Goal: Task Accomplishment & Management: Manage account settings

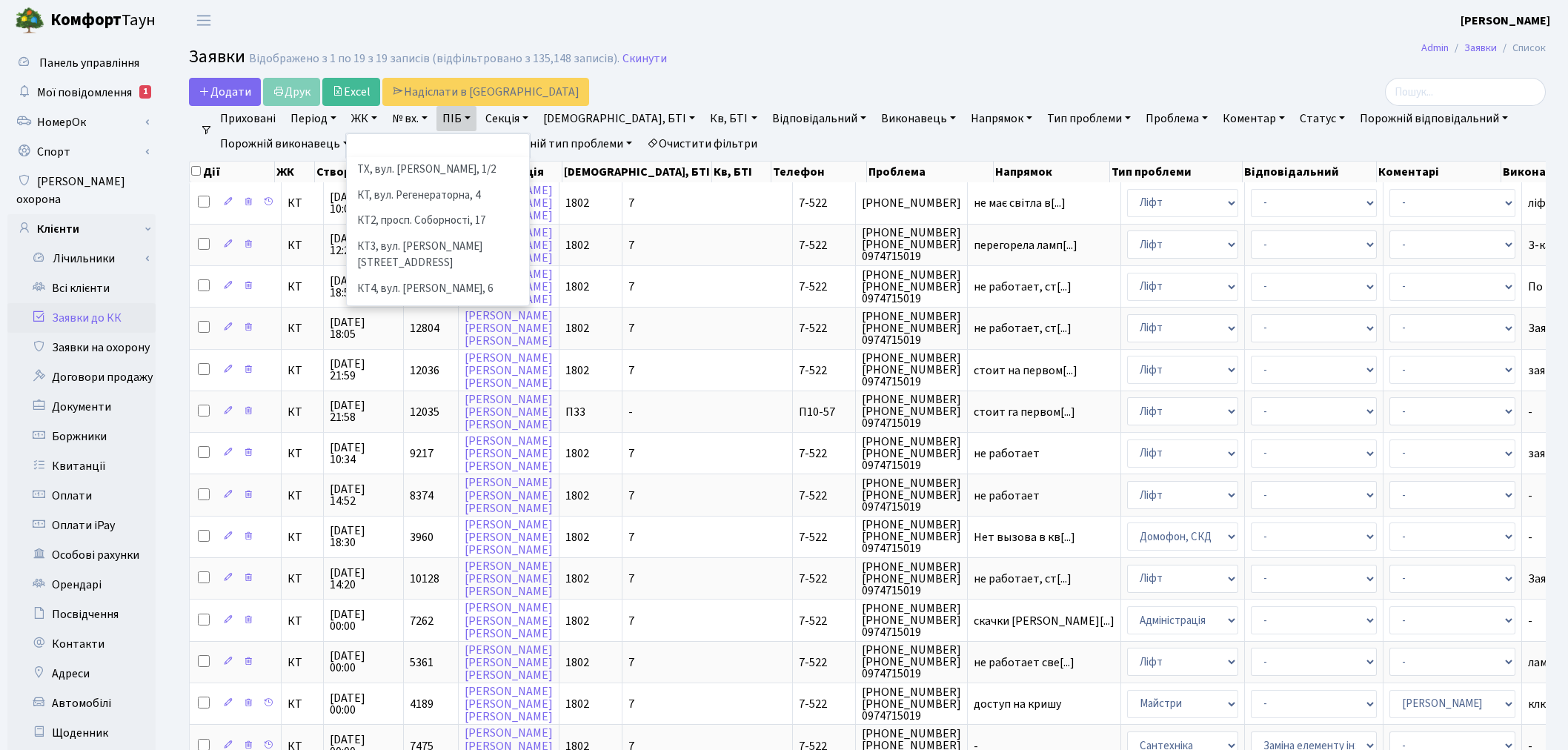
select select
select select "25"
click at [646, 53] on link "Скинути" at bounding box center [645, 59] width 45 height 14
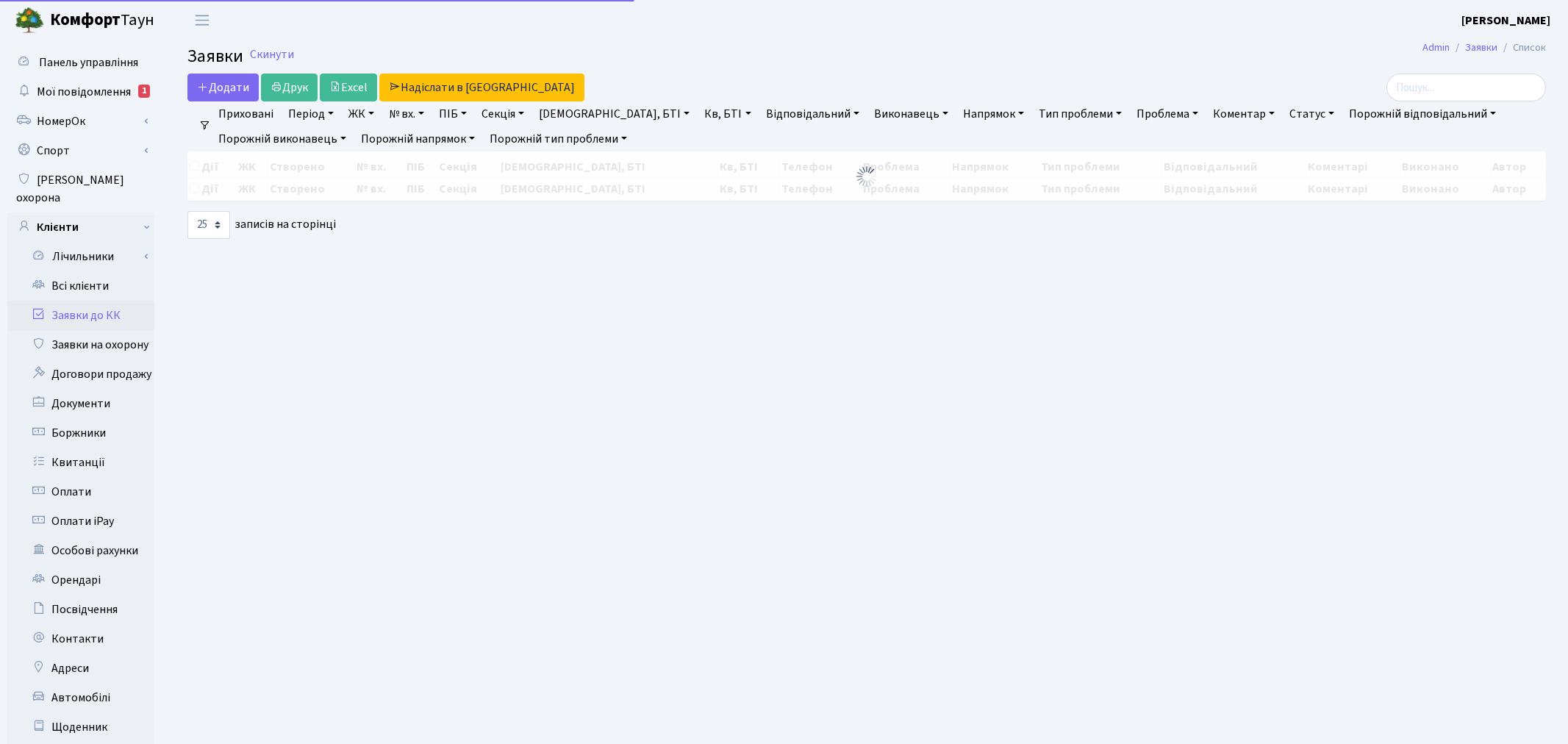
select select "25"
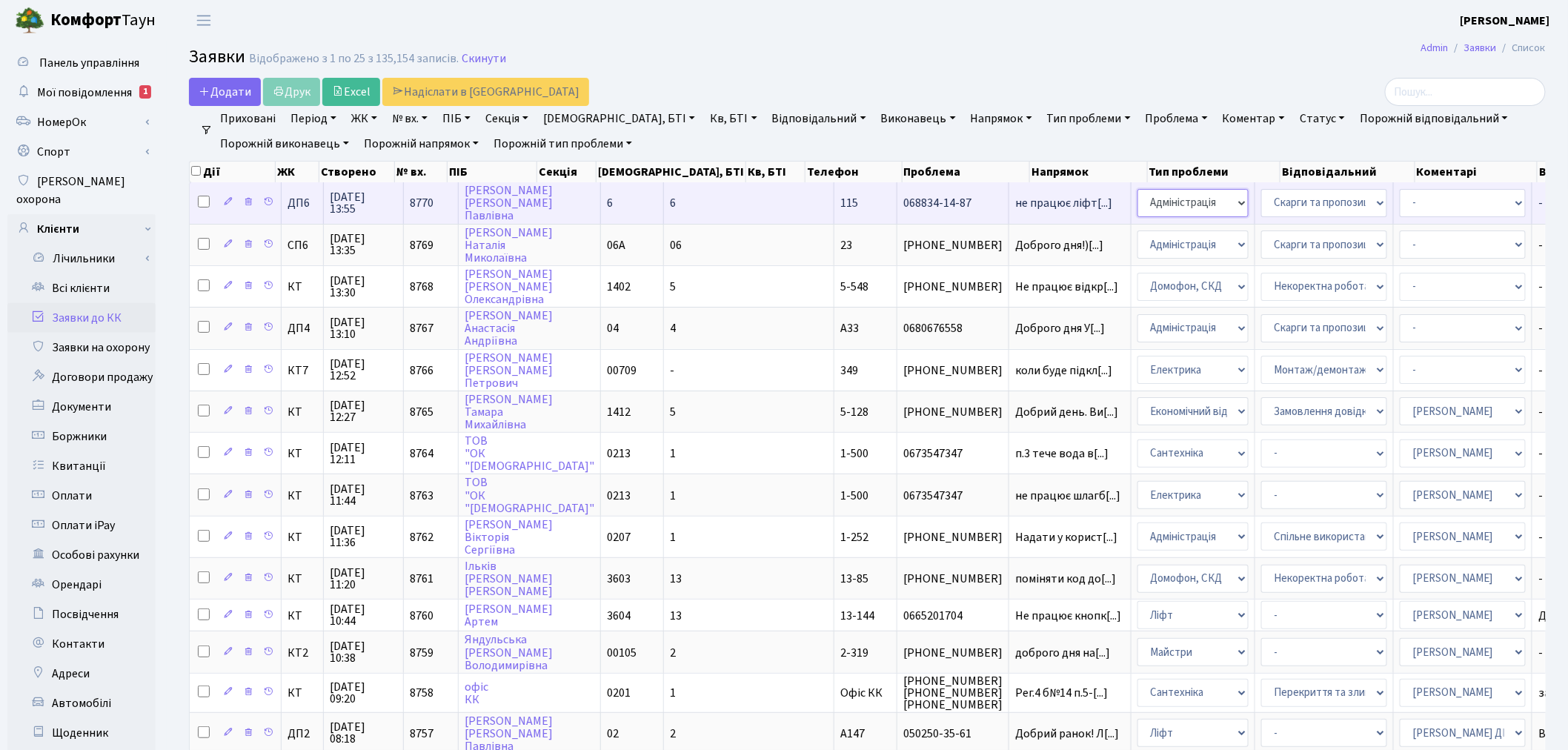
click at [1137, 207] on select "- Адміністрація Домофон, СКД Ліфт Майстри Сантехніка Економічний відділ Електри…" at bounding box center [1193, 203] width 111 height 28
select select "16"
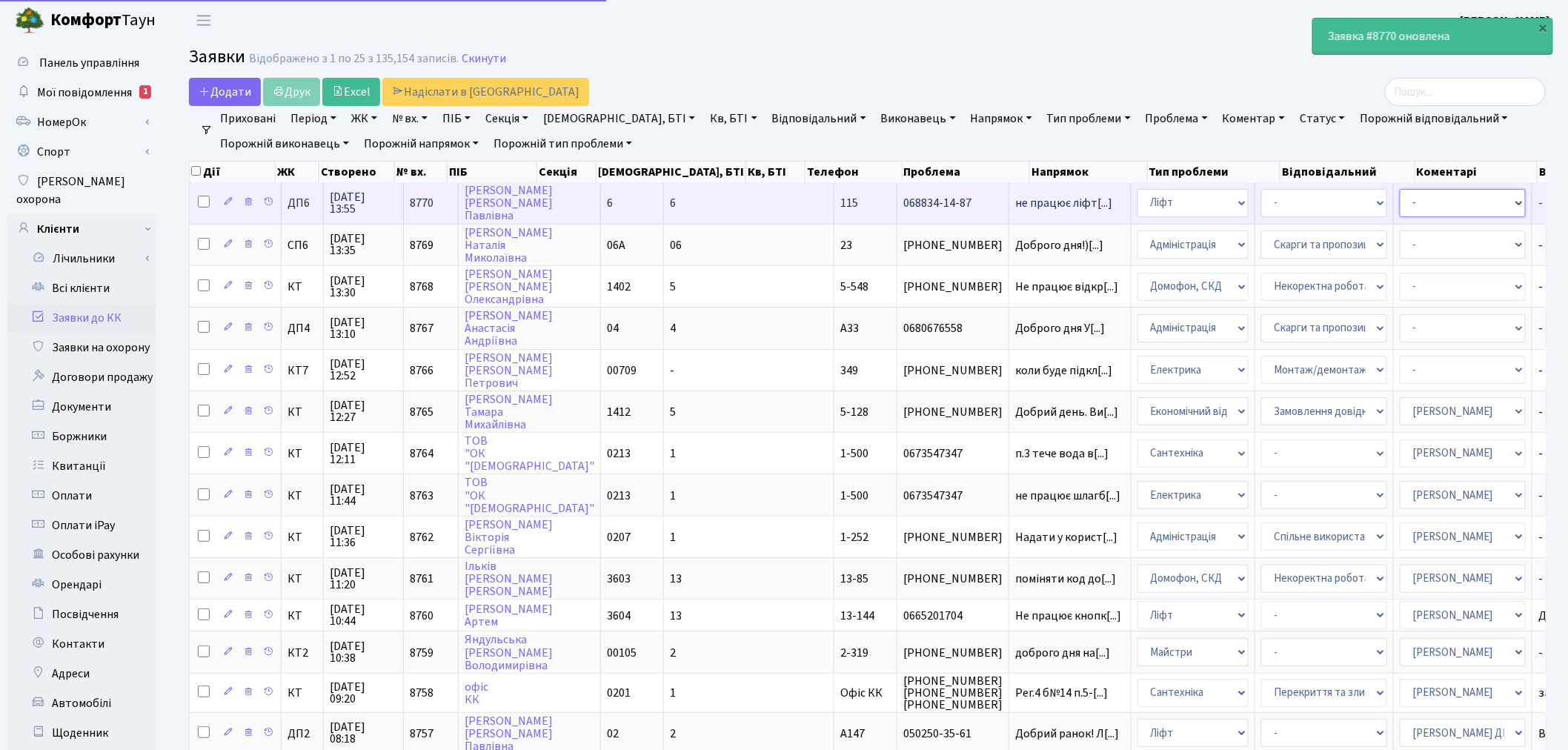
click at [1399, 203] on select "- Адміністратор ЖК ДП Адміністратор ЖК КТ Адміністратор ЖК СП Вижул В. В. Горді…" at bounding box center [1462, 203] width 126 height 28
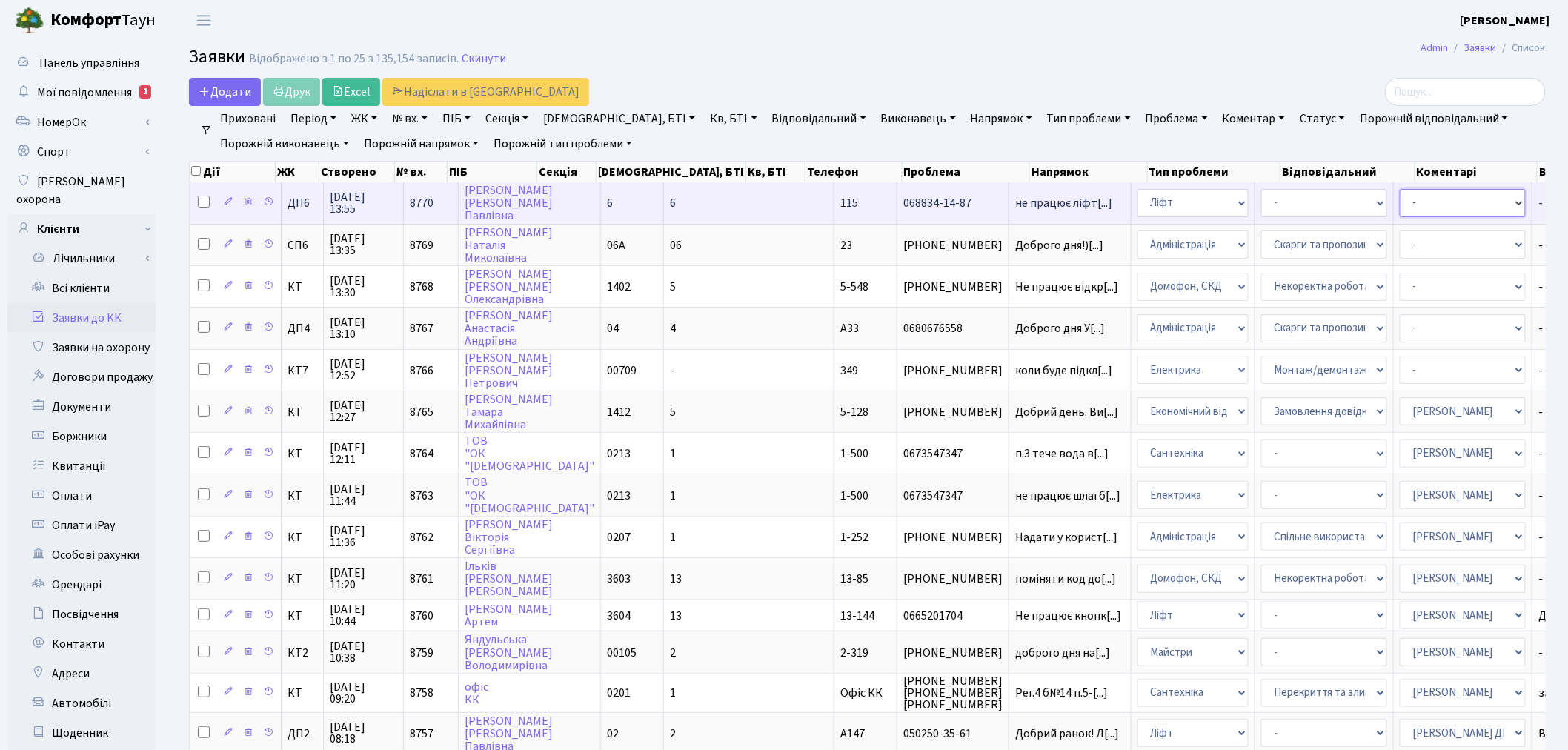
select select "94"
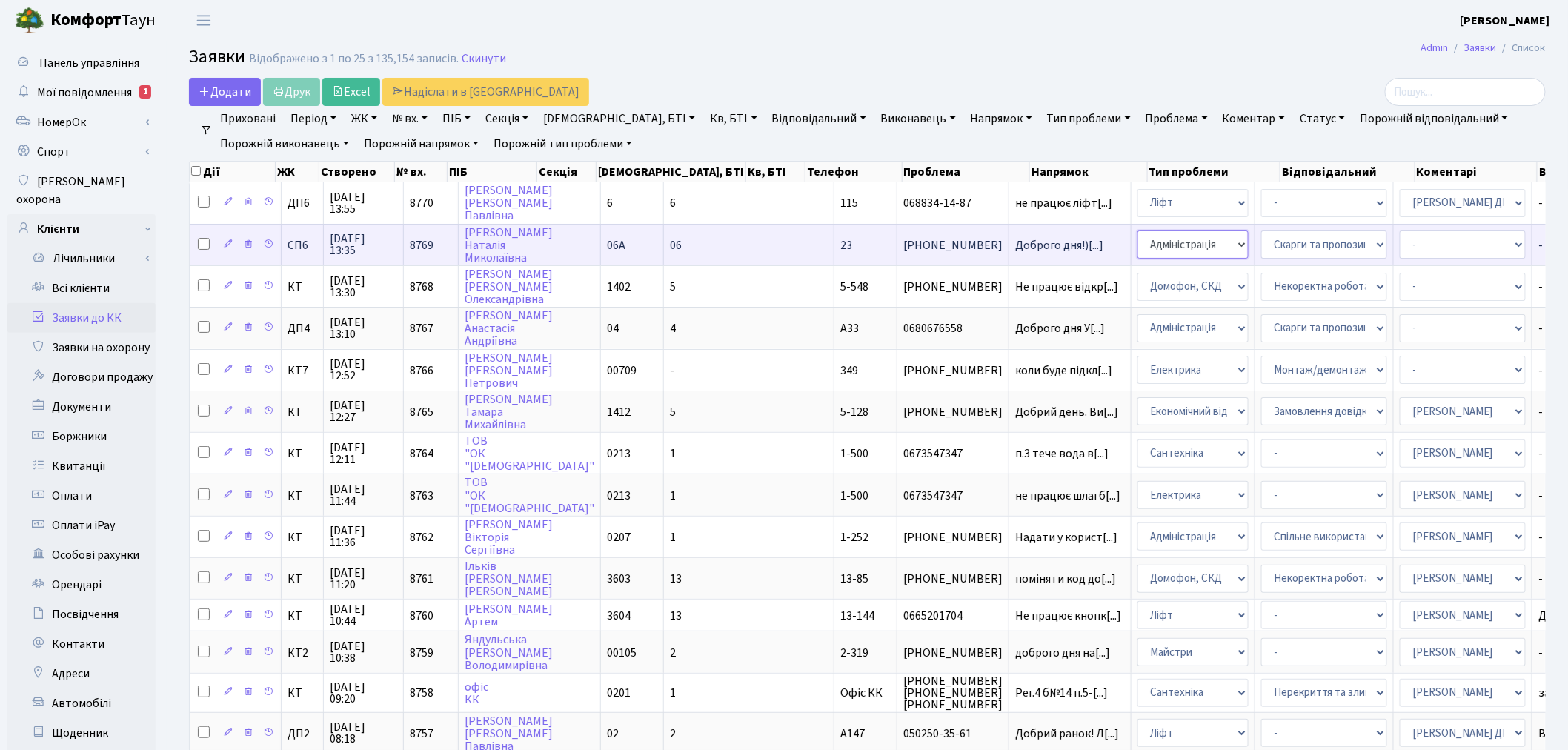
click at [1137, 238] on select "- Адміністрація Домофон, СКД Ліфт Майстри Сантехніка Економічний відділ Електри…" at bounding box center [1193, 244] width 111 height 28
select select "1"
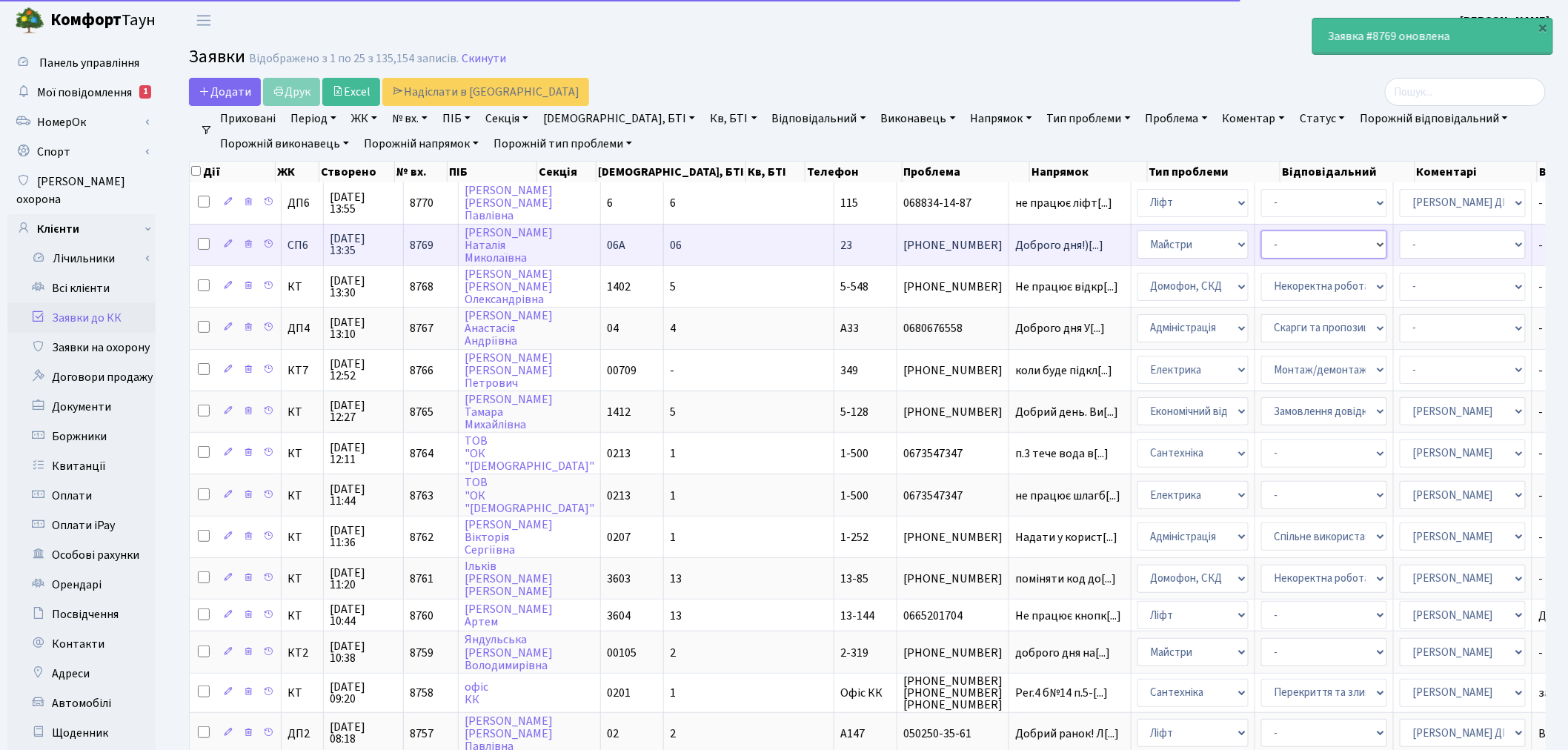
click at [1261, 239] on select "- Дитячі майданчики Замовлення плану комунікацій Озеленення Прибирання в будинк…" at bounding box center [1324, 244] width 126 height 28
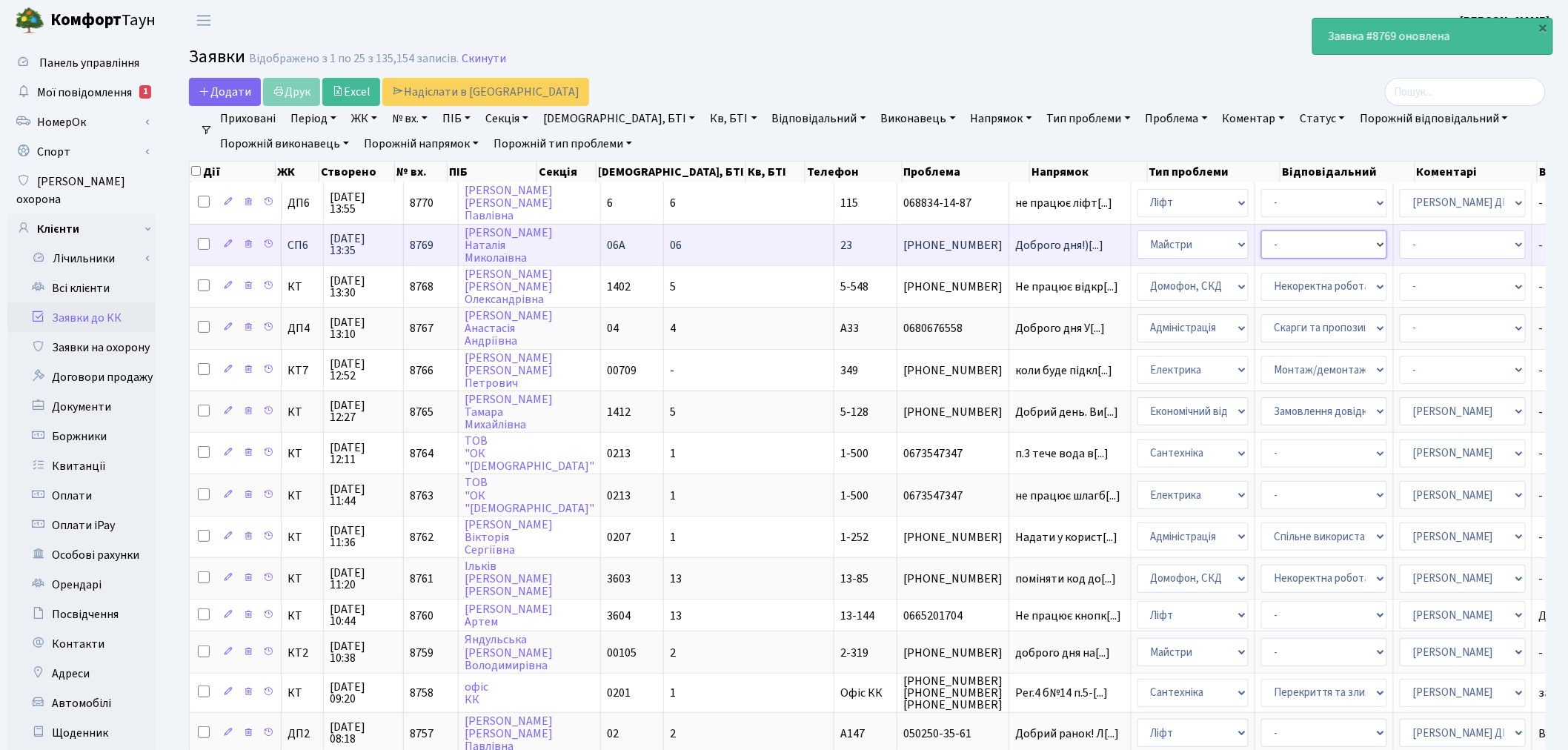
select select "62"
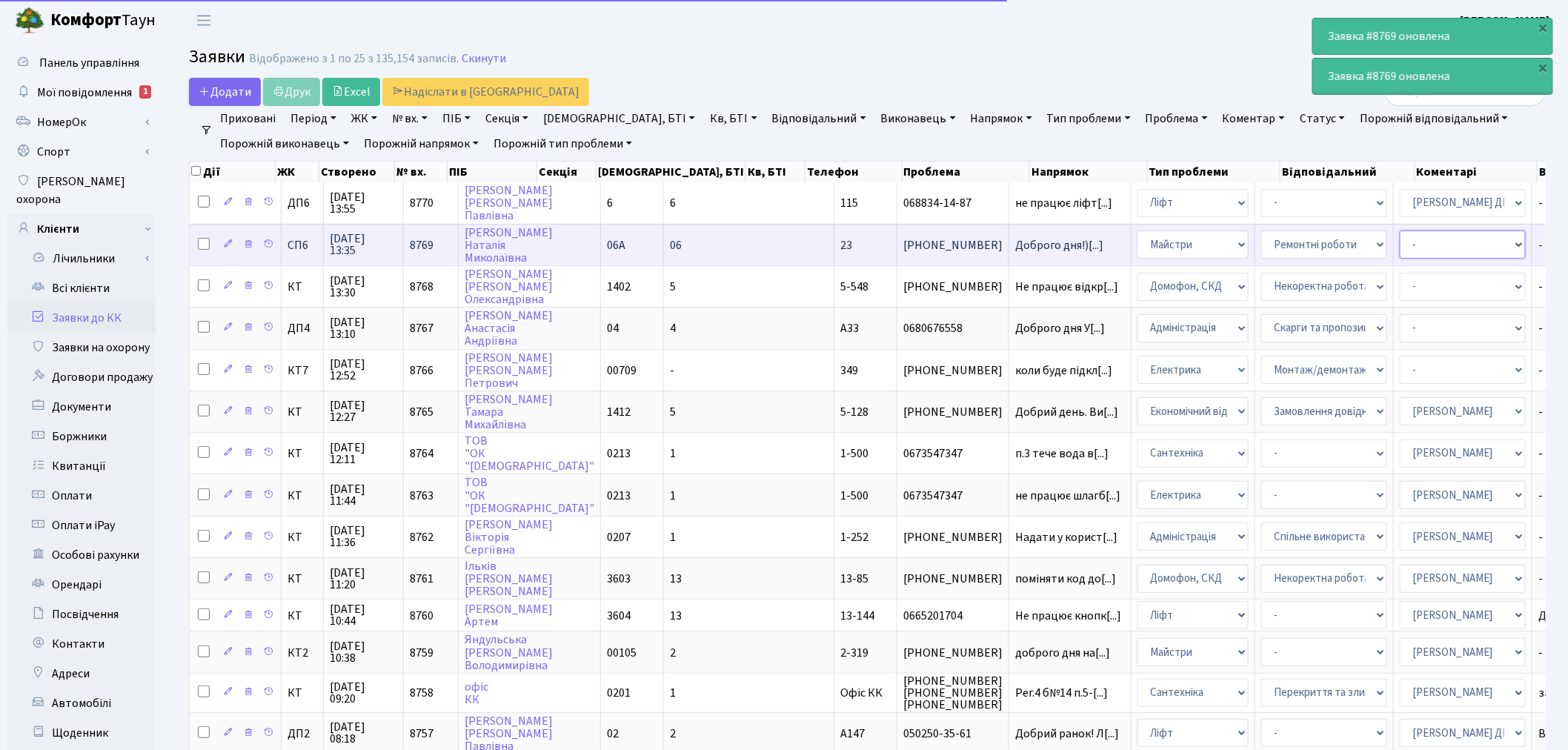
click at [1399, 241] on select "- Адміністратор ЖК ДП Адміністратор ЖК КТ Адміністратор ЖК СП Вижул В. В. Горді…" at bounding box center [1462, 244] width 126 height 28
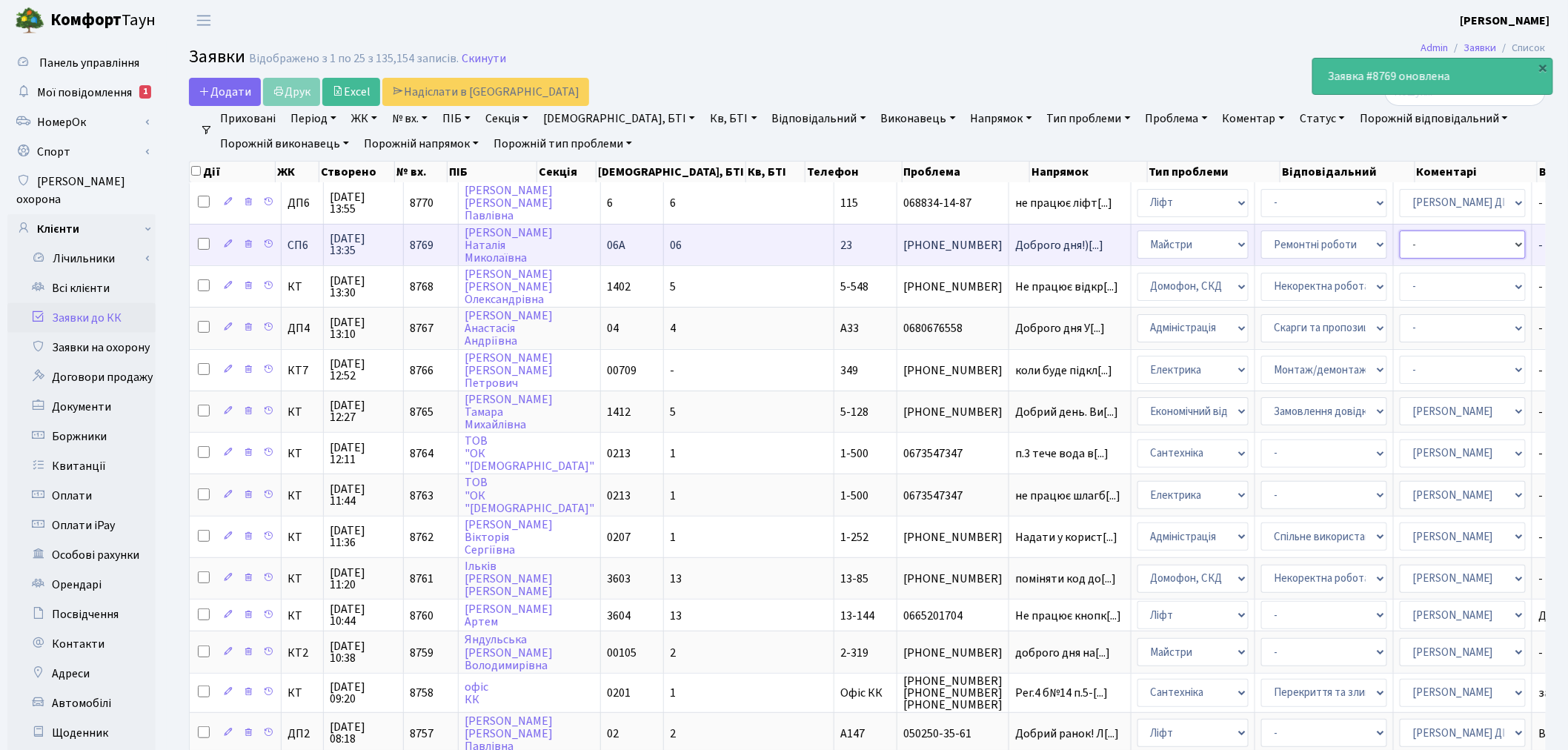
select select "85"
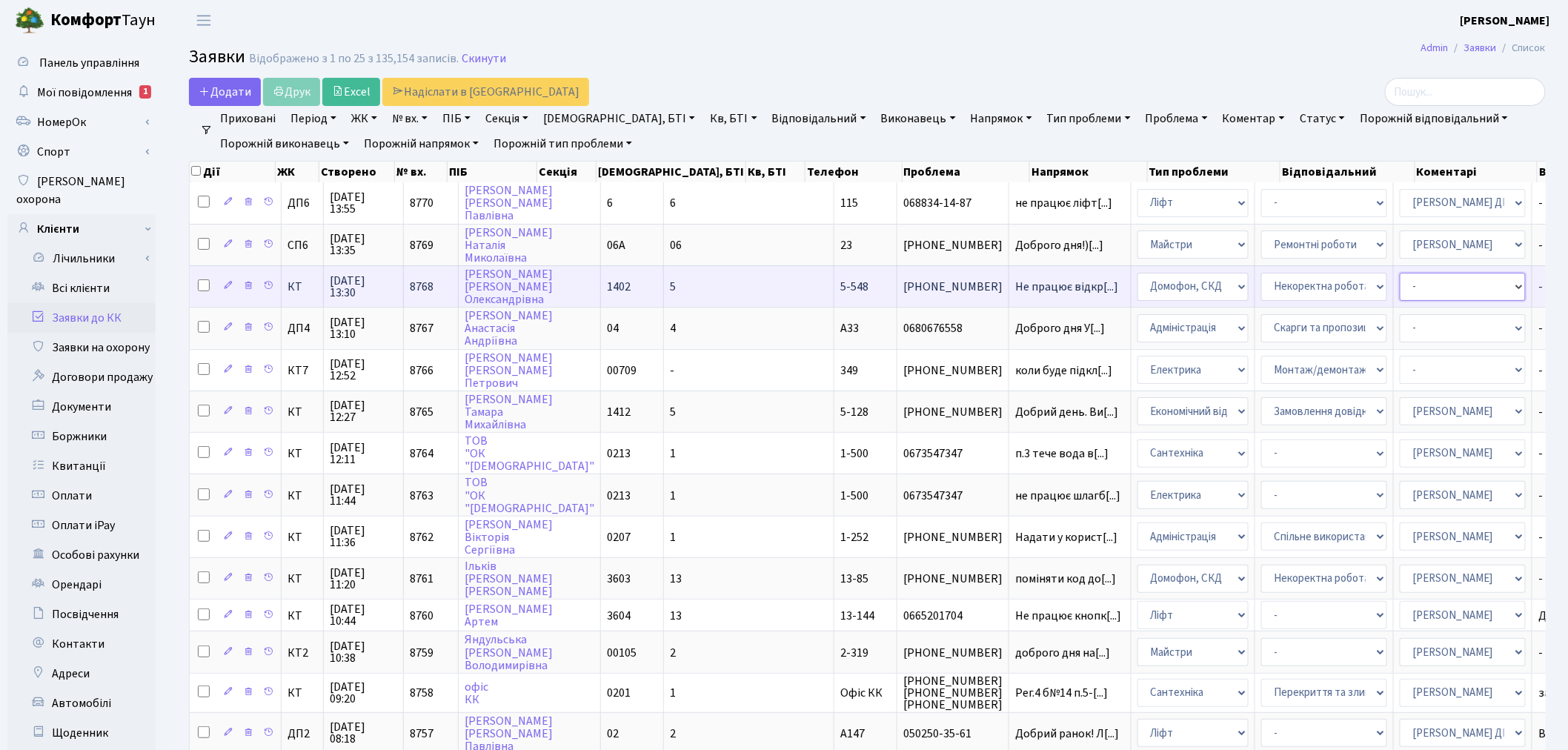
drag, startPoint x: 1266, startPoint y: 280, endPoint x: 1283, endPoint y: 293, distance: 21.4
click at [1399, 280] on select "- Адміністратор ЖК ДП Адміністратор ЖК КТ Адміністратор ЖК СП Вижул В. В. Горді…" at bounding box center [1462, 286] width 126 height 28
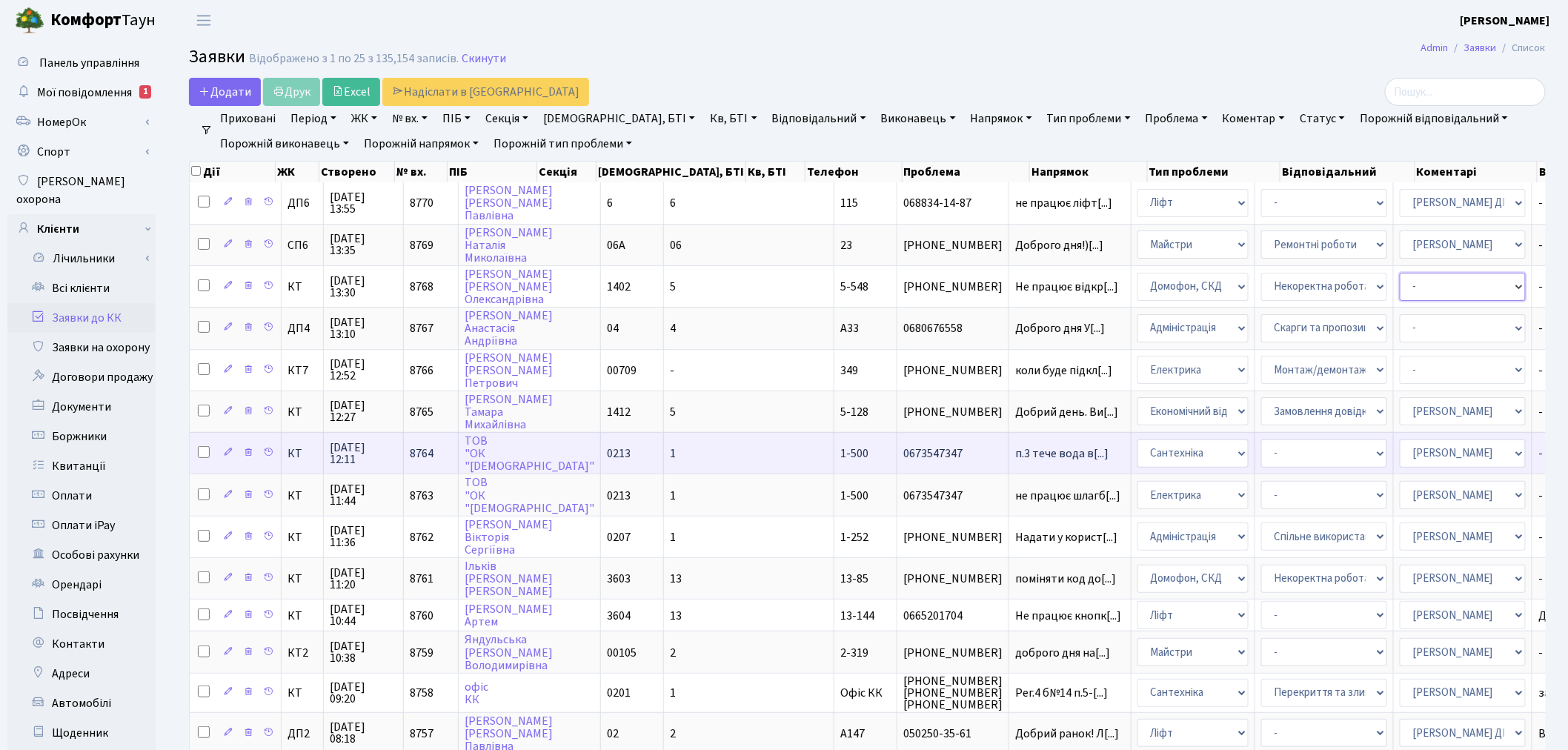
select select "36"
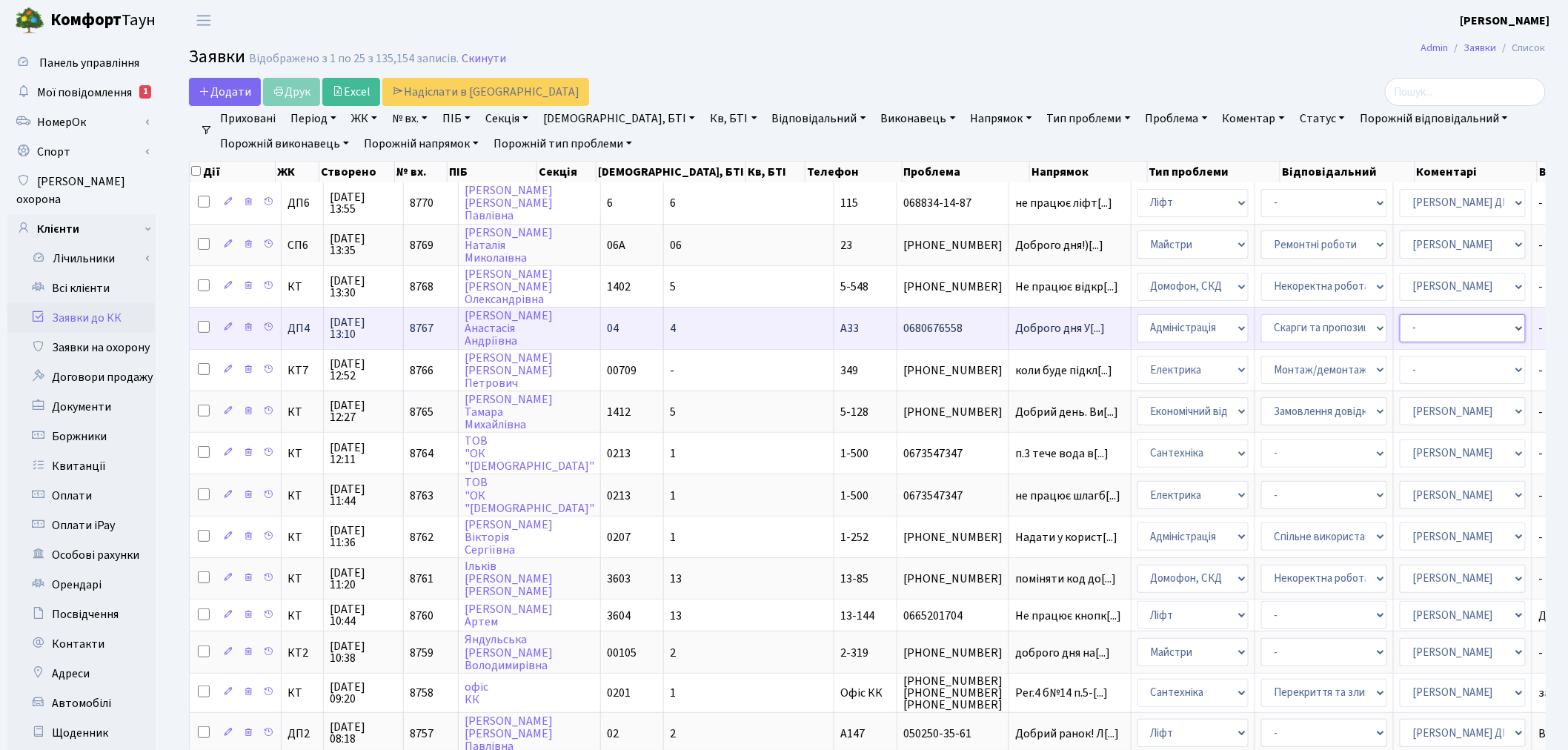
click at [1399, 321] on select "- Адміністратор ЖК ДП Адміністратор ЖК КТ Адміністратор ЖК СП Вижул В. В. Горді…" at bounding box center [1462, 327] width 126 height 28
select select "94"
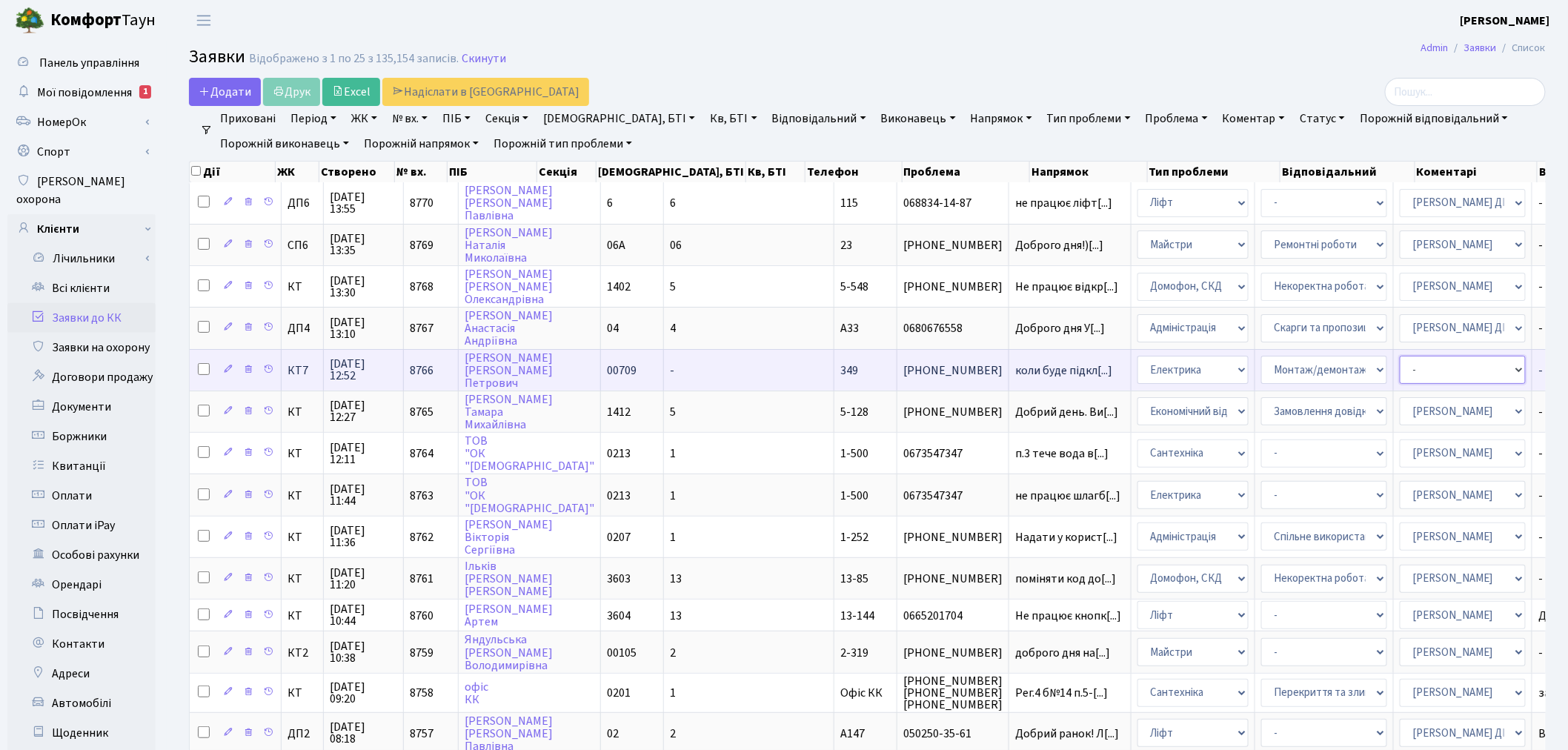
click at [1399, 360] on select "- Адміністратор ЖК ДП Адміністратор ЖК КТ Адміністратор ЖК СП Вижул В. В. Горді…" at bounding box center [1462, 369] width 126 height 28
select select "22"
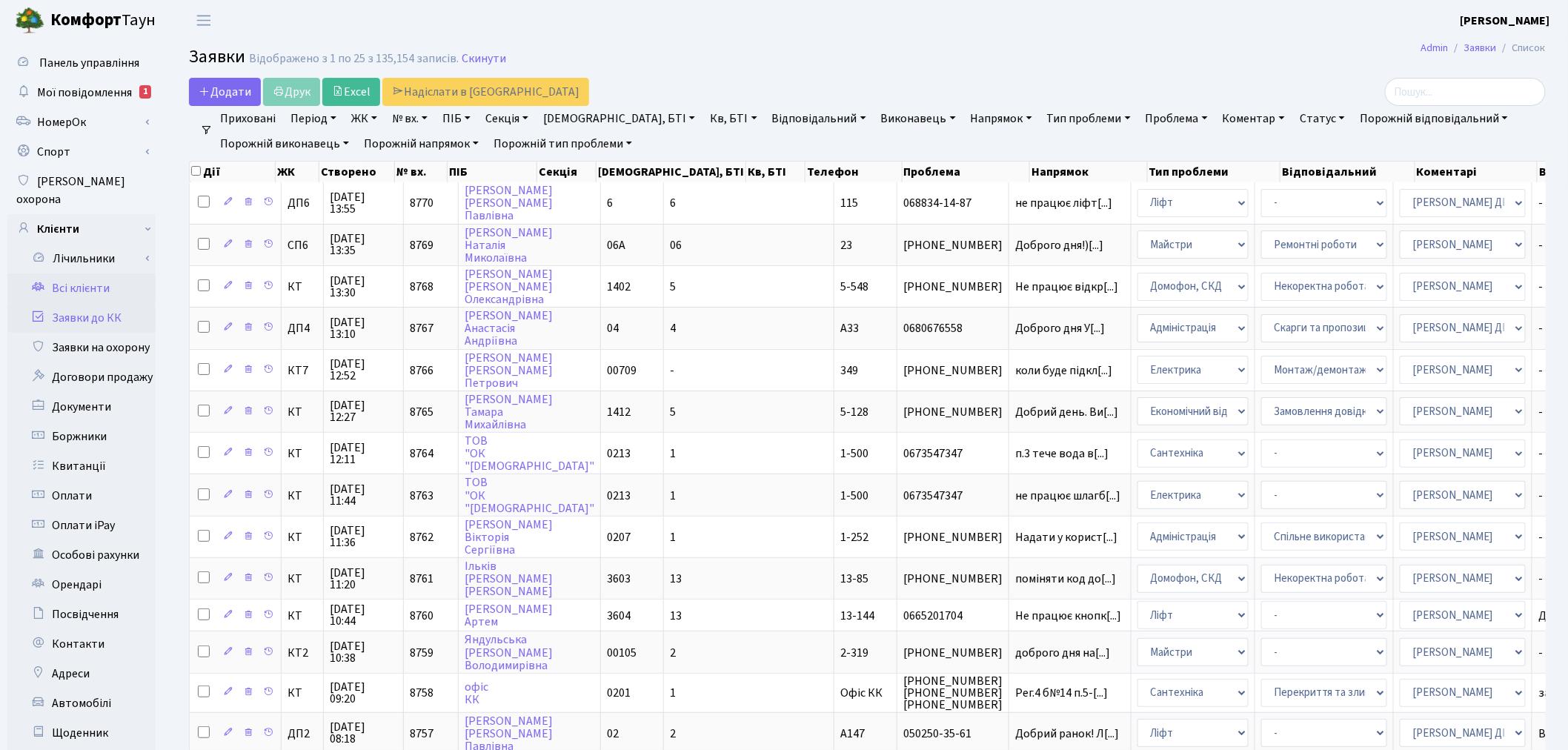
click at [104, 274] on link "Всі клієнти" at bounding box center [81, 288] width 148 height 30
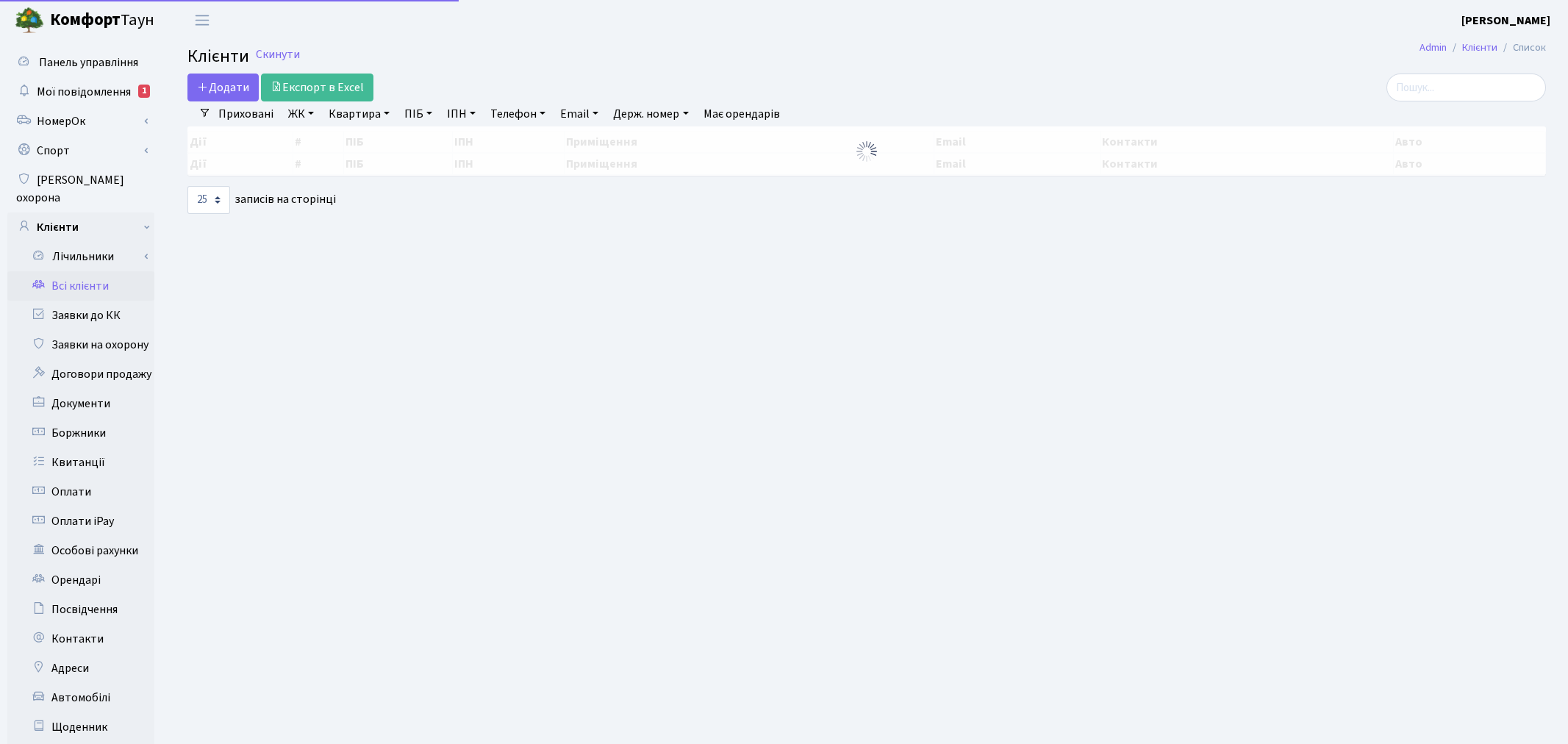
select select "25"
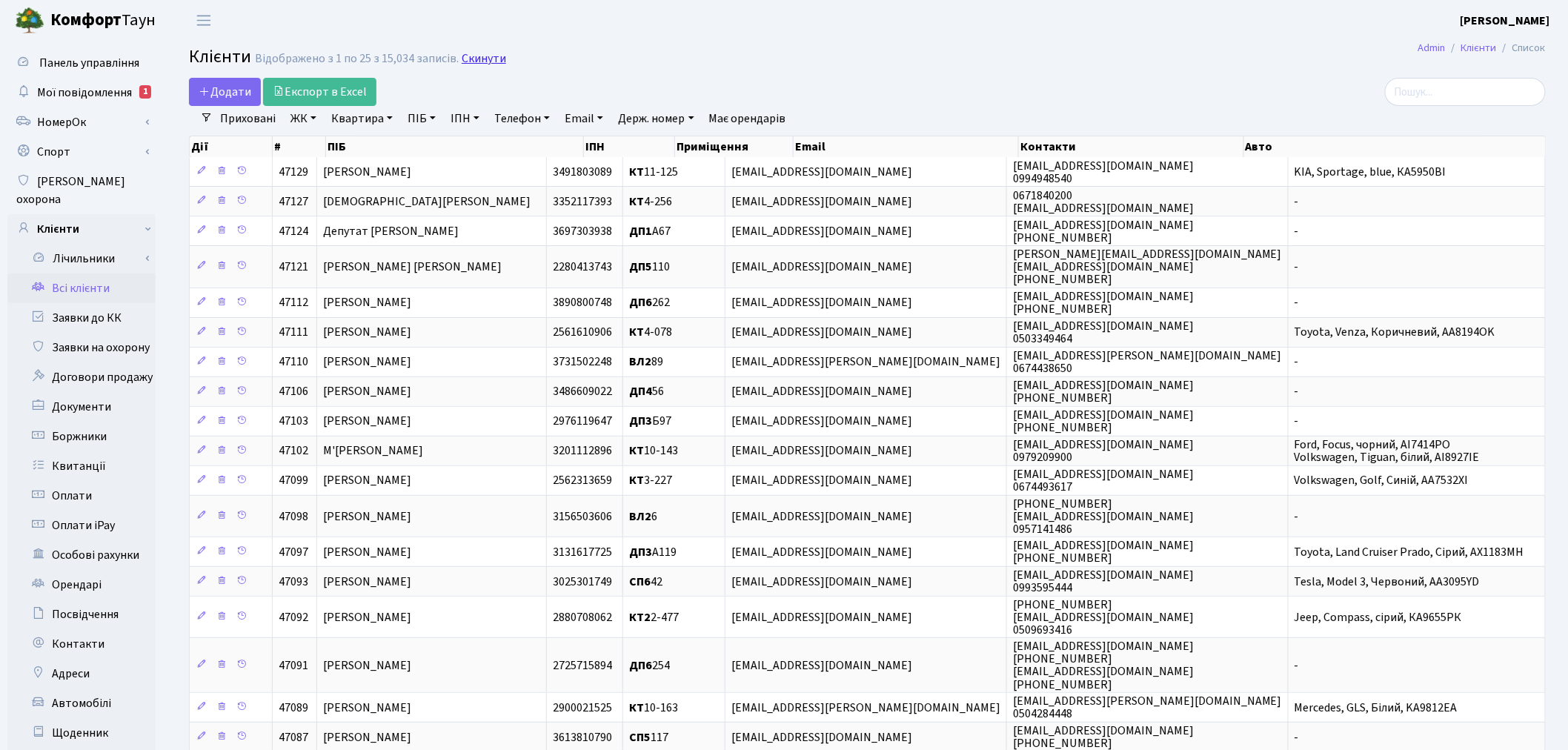
click at [498, 56] on link "Скинути" at bounding box center [484, 59] width 45 height 14
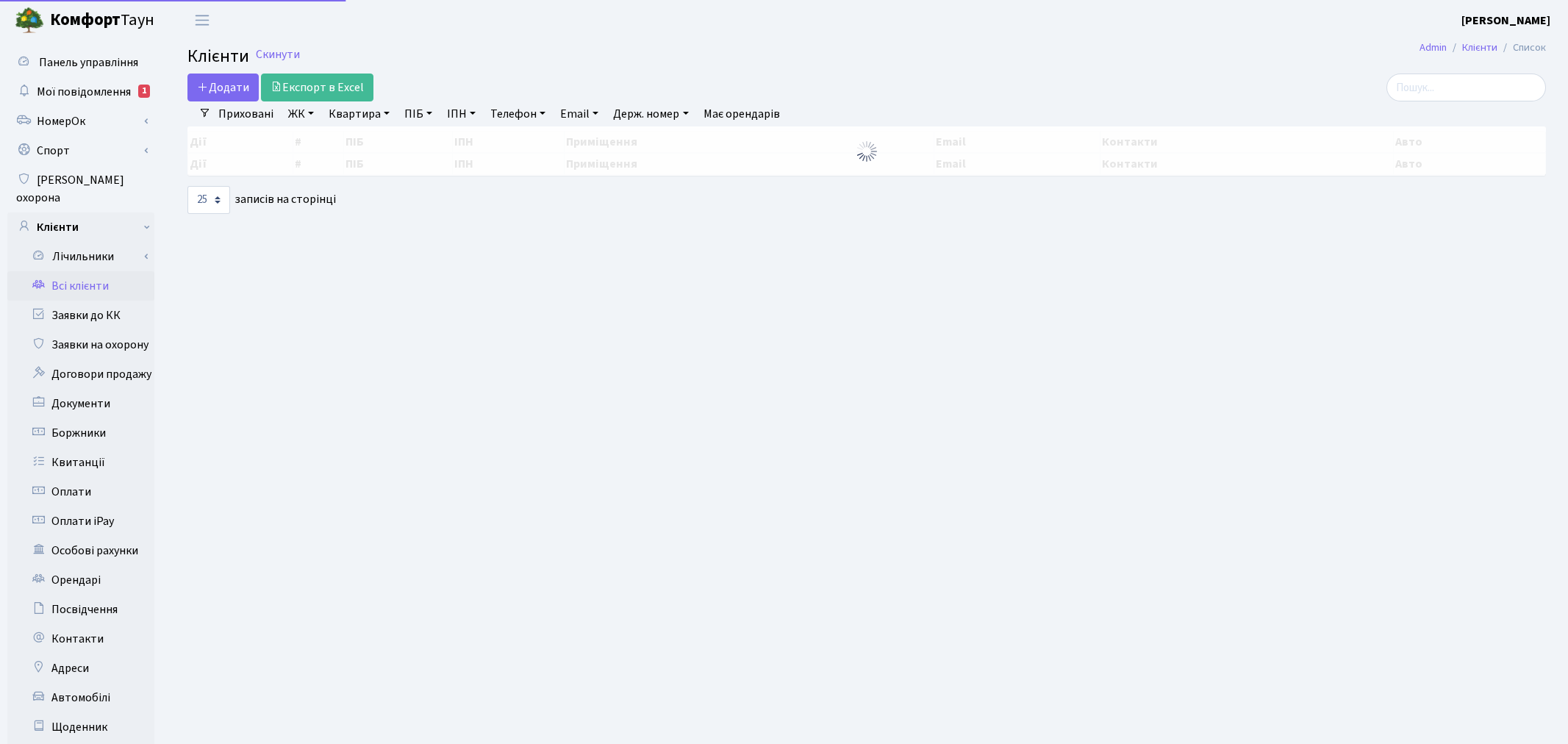
select select "25"
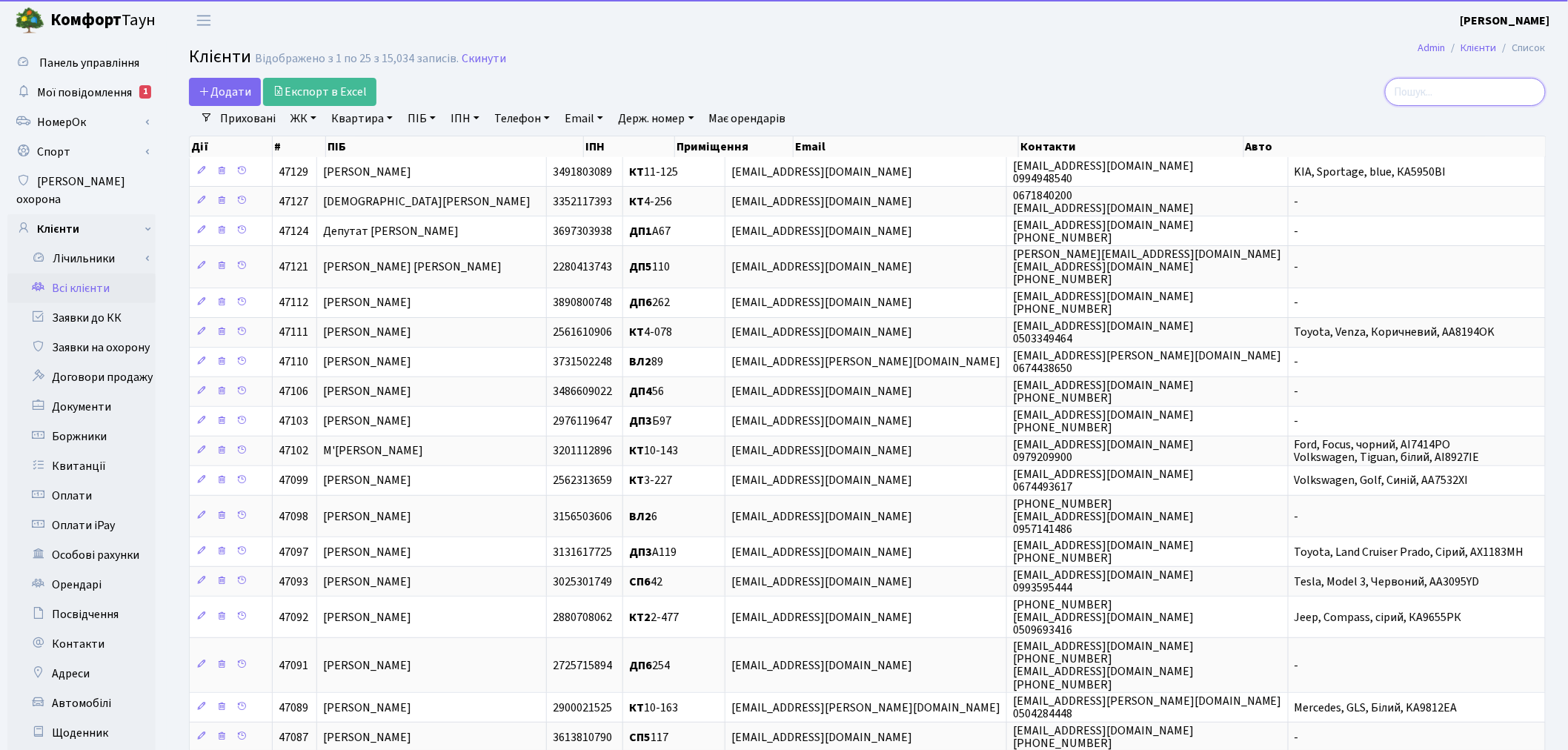
click at [1445, 92] on input "search" at bounding box center [1465, 92] width 161 height 28
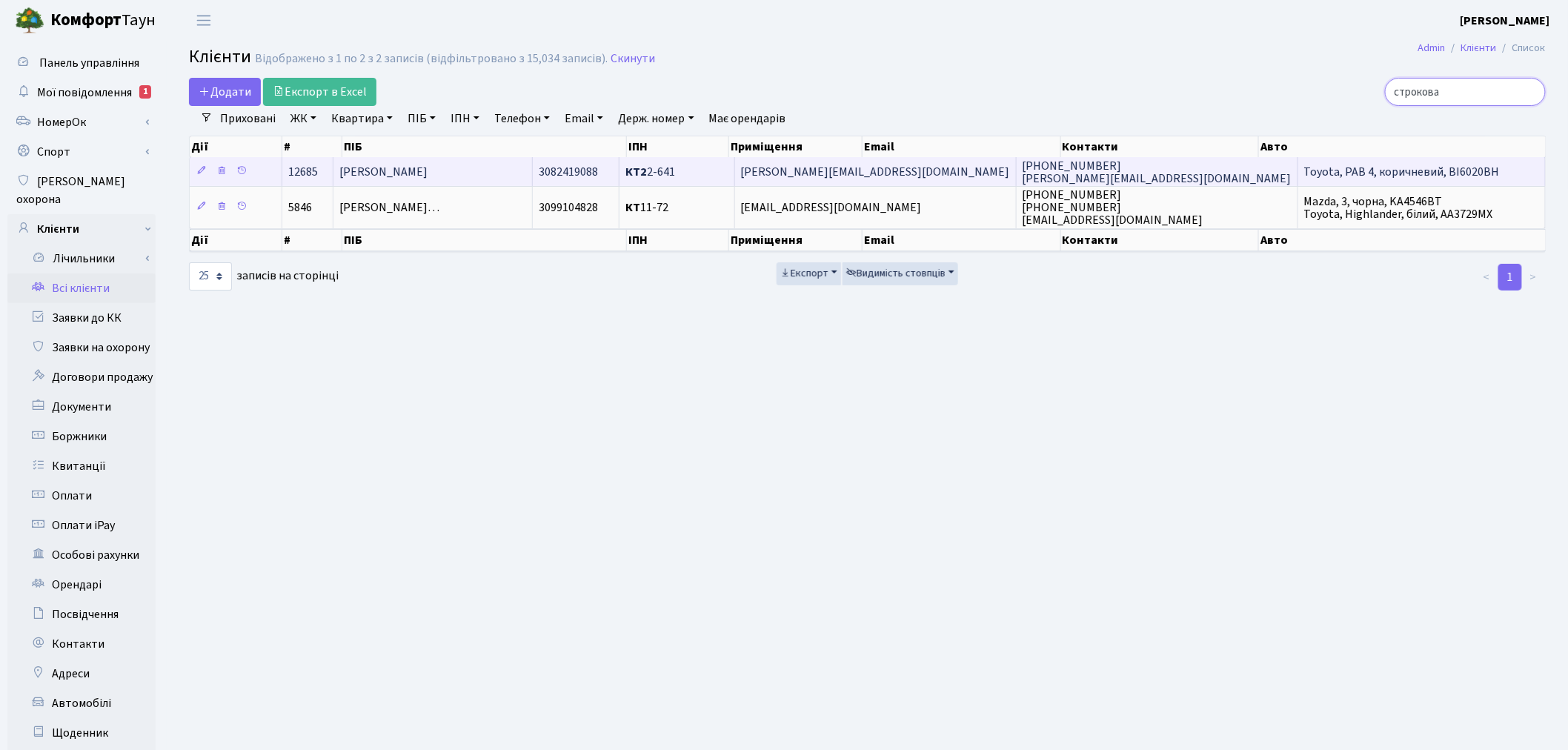
type input "строкова"
click at [1169, 172] on span "099-50-60-950 viola.agy@gmail.com" at bounding box center [1157, 172] width 269 height 29
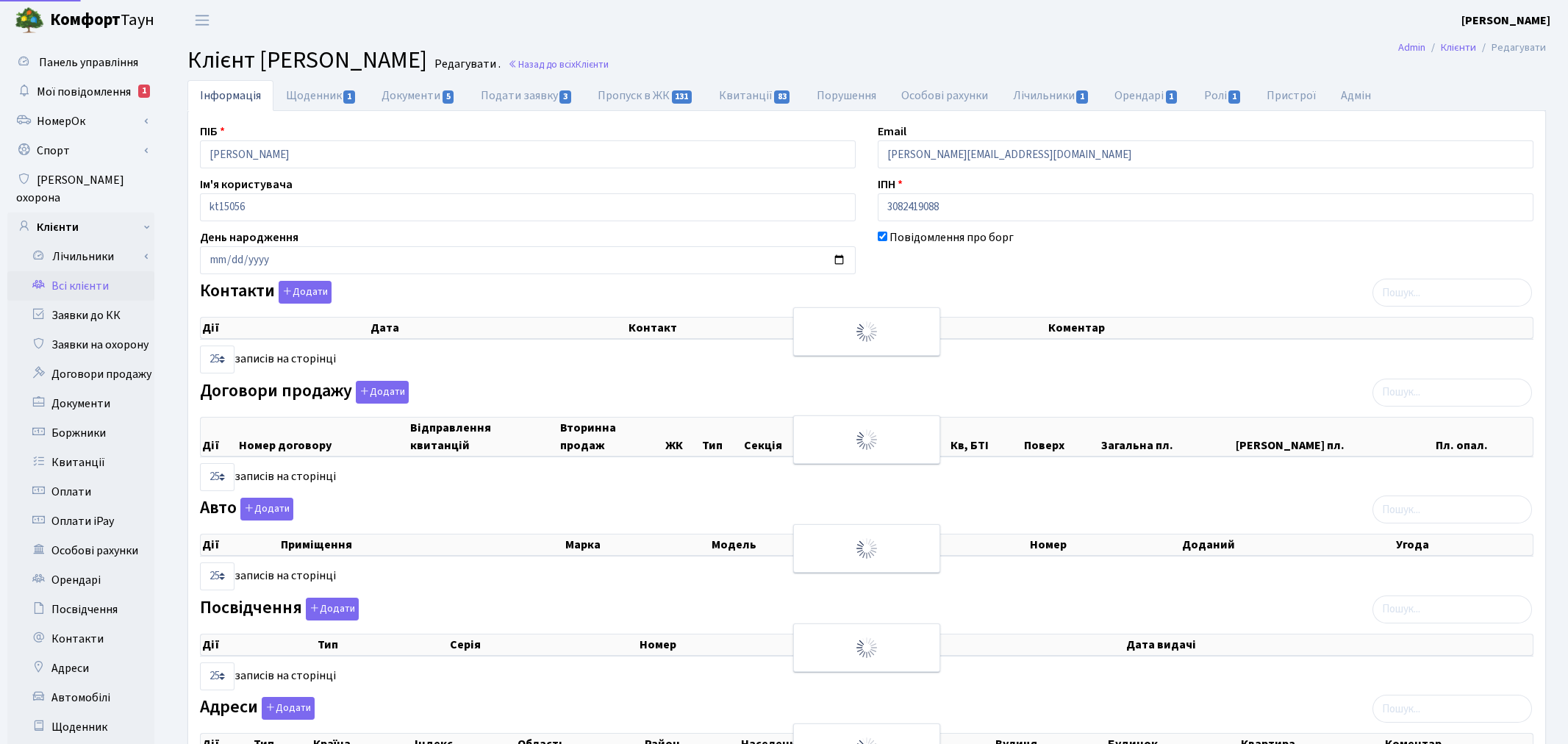
select select "25"
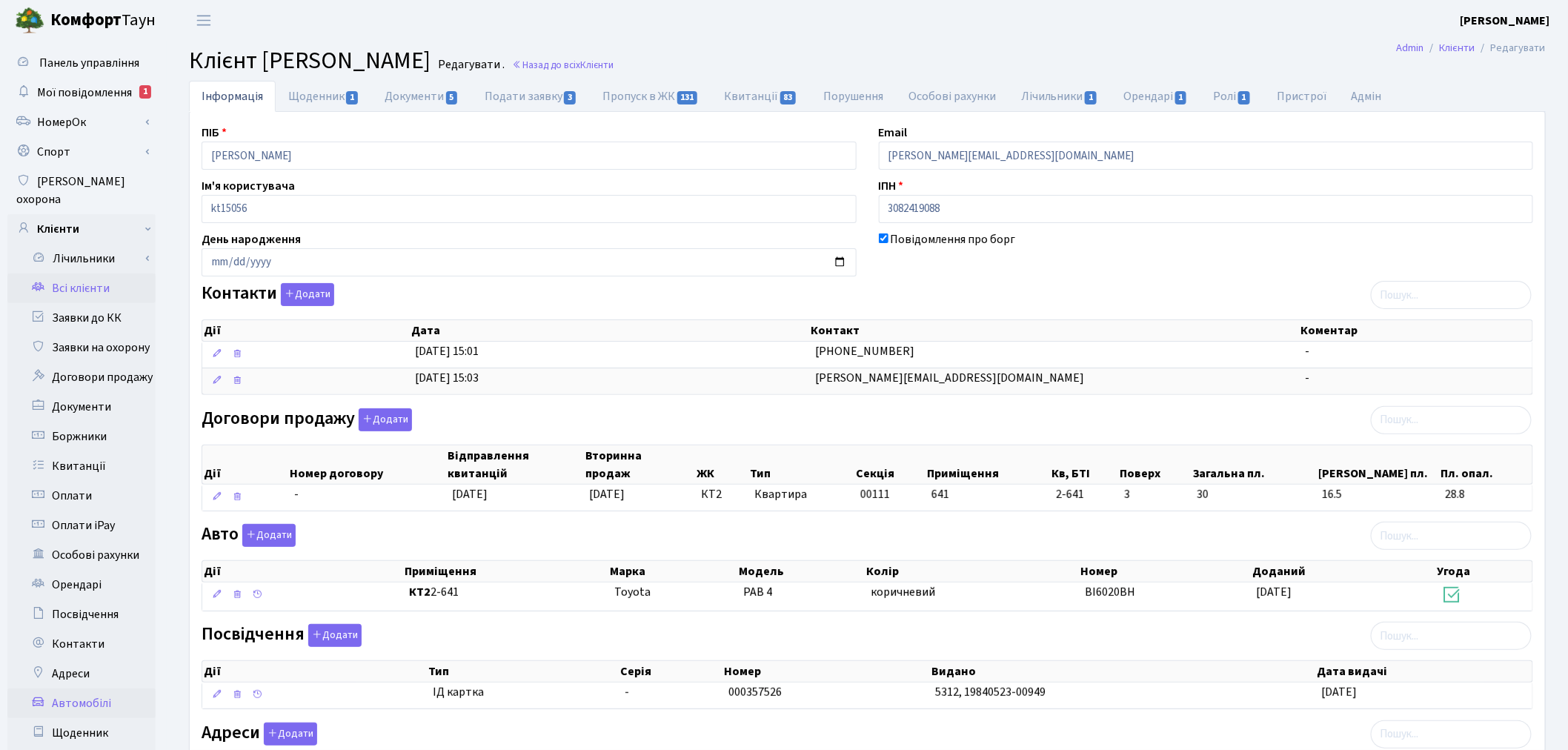
click at [91, 693] on link "Автомобілі" at bounding box center [81, 702] width 148 height 30
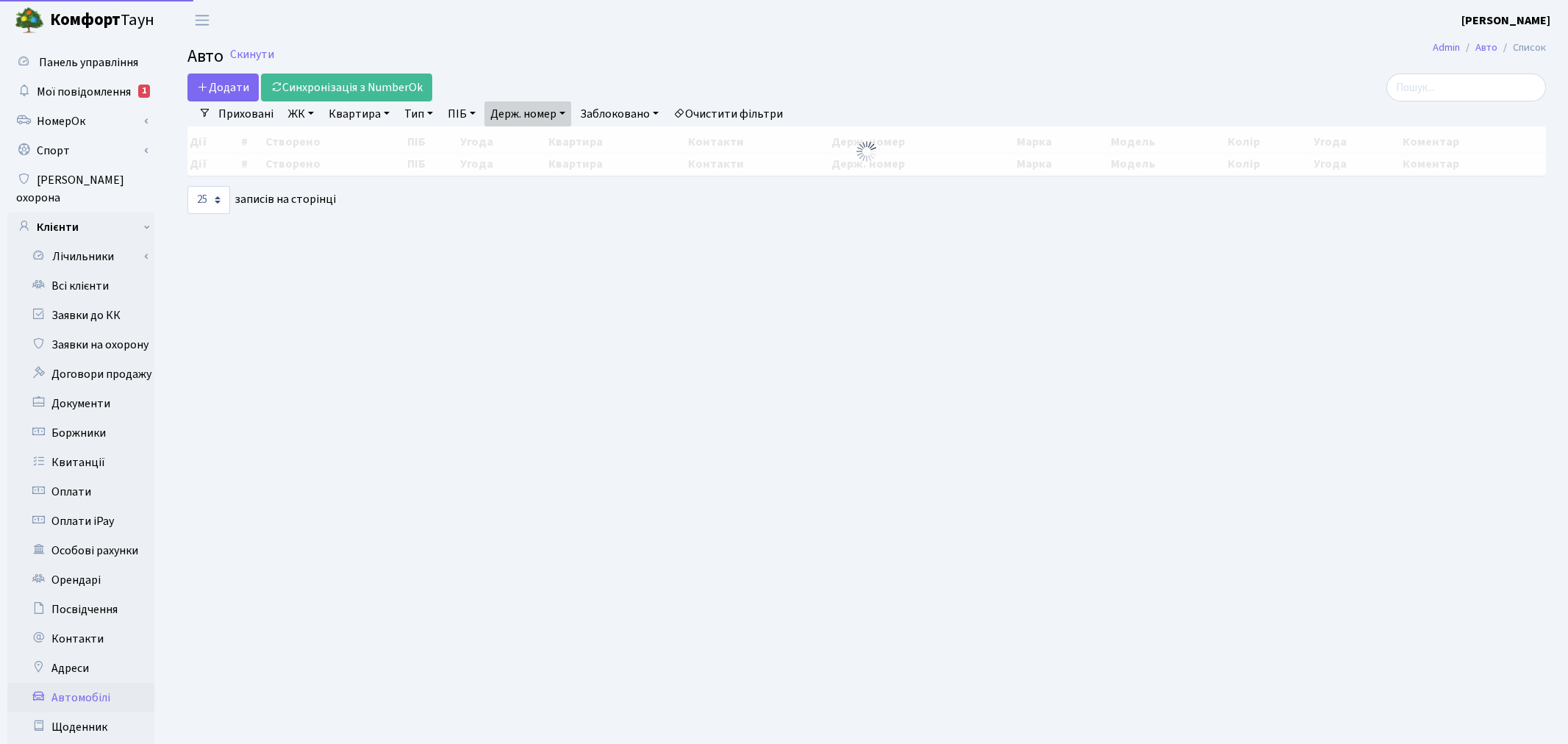
select select "25"
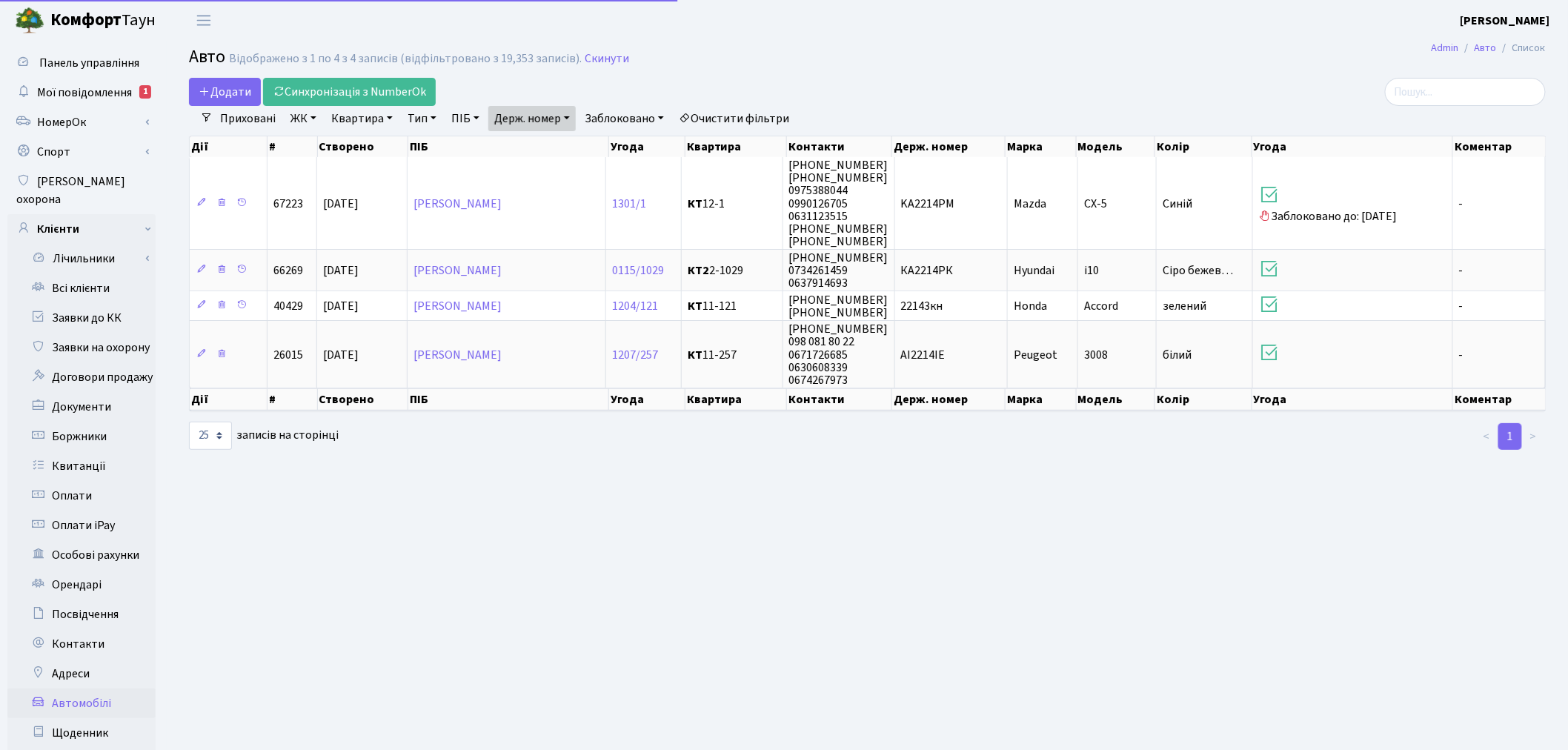
click at [520, 120] on link "Держ. номер" at bounding box center [531, 118] width 87 height 25
click at [537, 139] on input "2214" at bounding box center [532, 147] width 87 height 28
type input "4624"
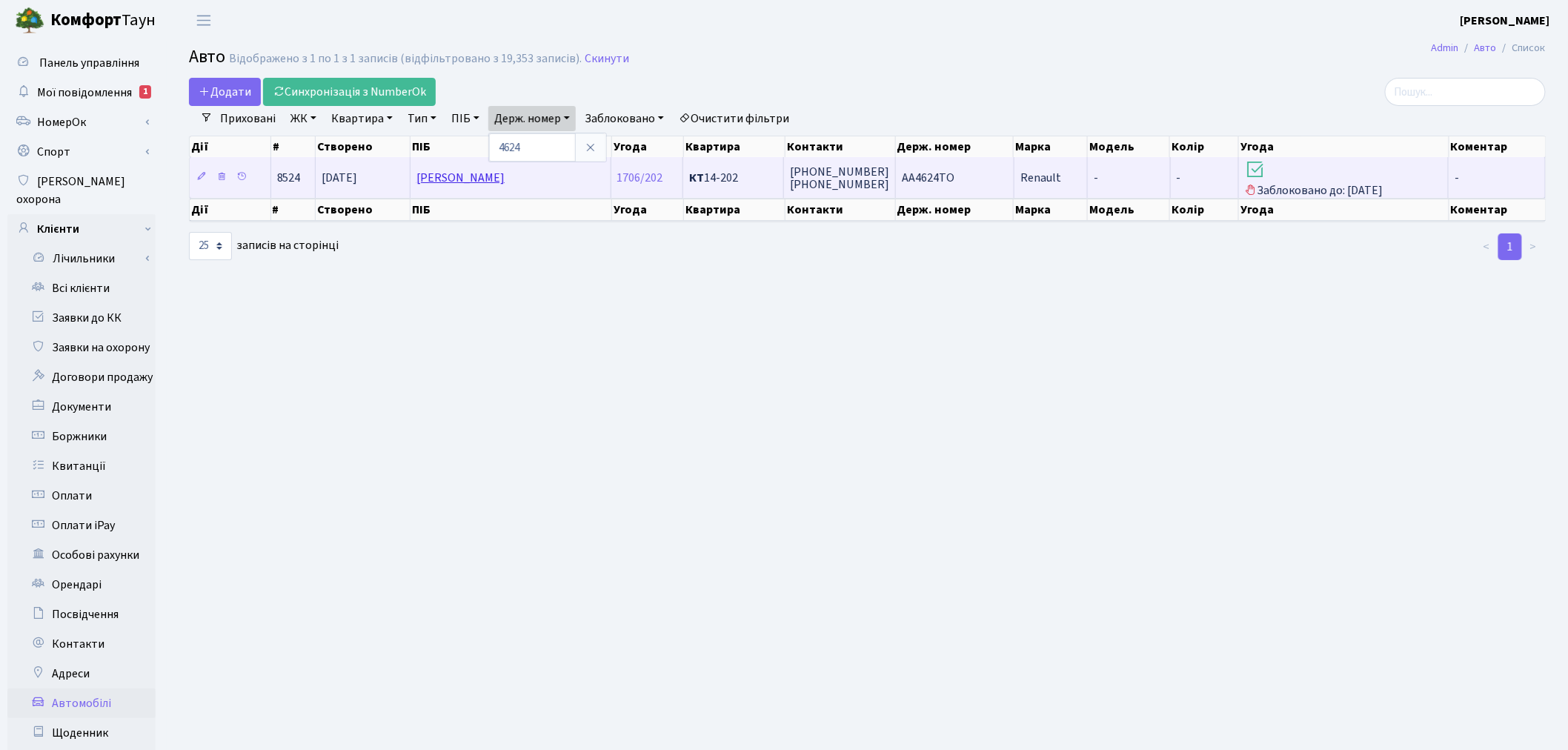
click at [504, 174] on link "Мадрахімов Хусан Іргашевич" at bounding box center [460, 178] width 88 height 16
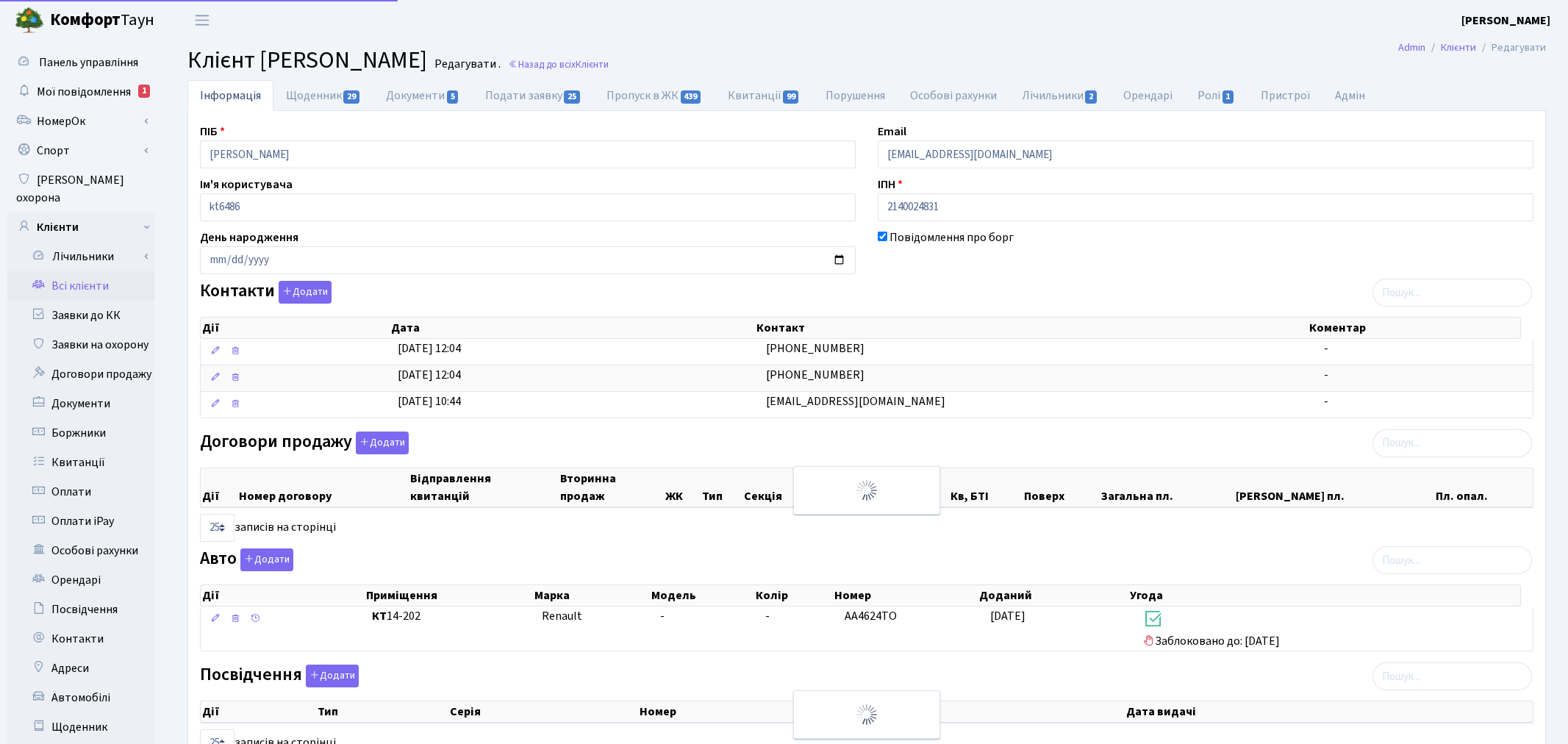
select select "25"
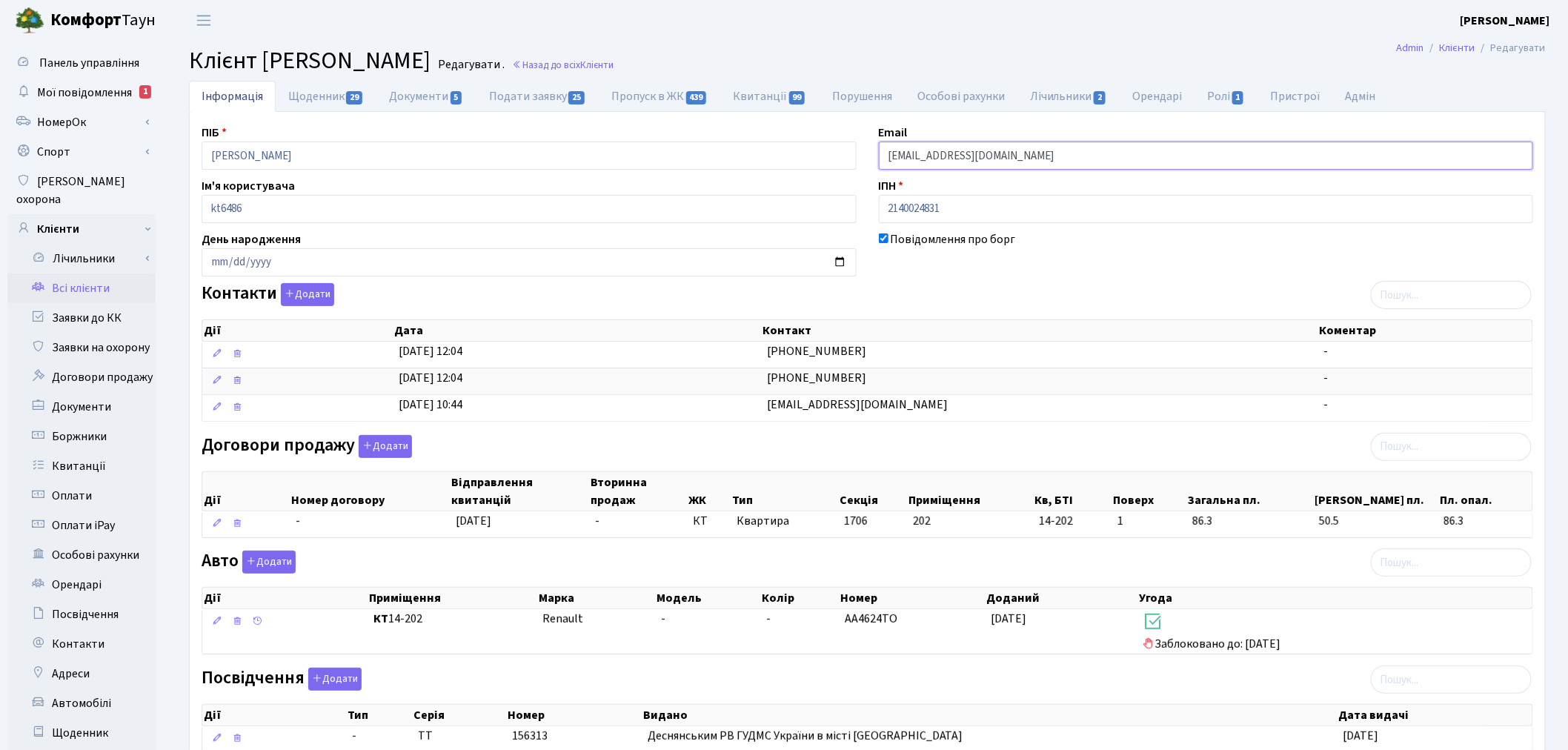
drag, startPoint x: 1028, startPoint y: 153, endPoint x: 876, endPoint y: 153, distance: 152.0
click at [876, 153] on div "Email husanboy1958@gmail.com" at bounding box center [1206, 146] width 677 height 46
click at [94, 16] on b "Комфорт" at bounding box center [85, 20] width 71 height 23
click at [120, 303] on link "Заявки до КК" at bounding box center [81, 318] width 148 height 30
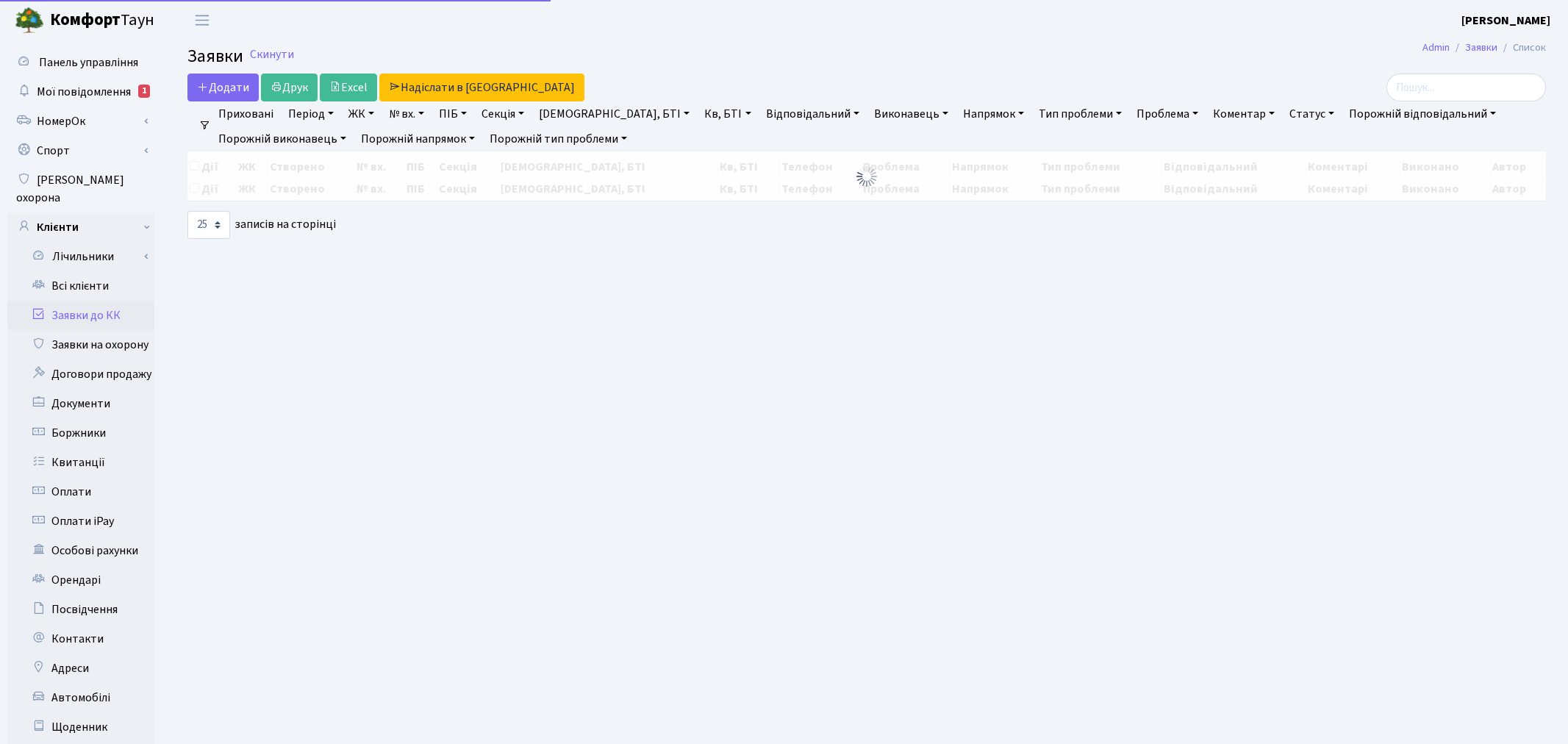
select select "25"
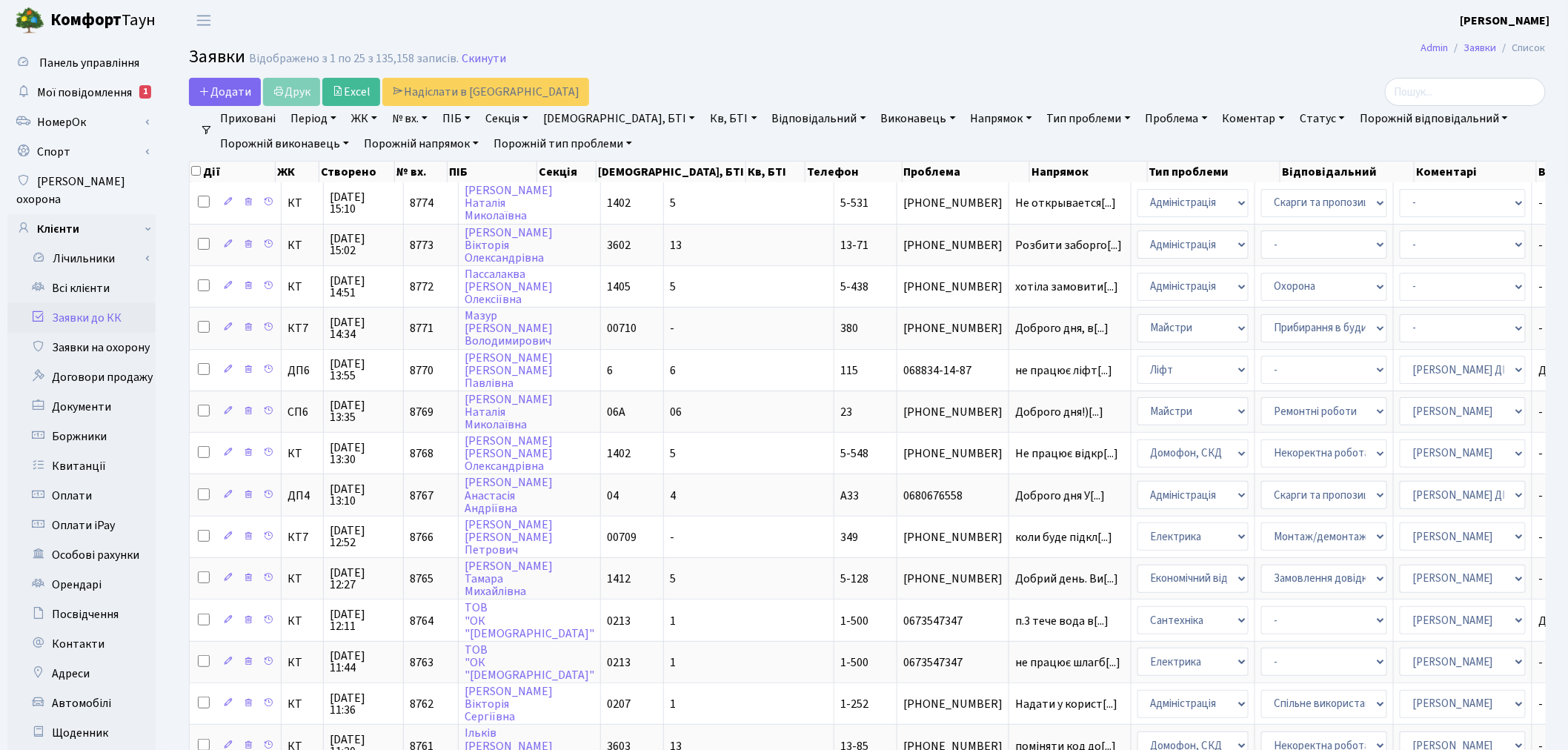
click at [357, 113] on link "ЖК" at bounding box center [364, 118] width 38 height 25
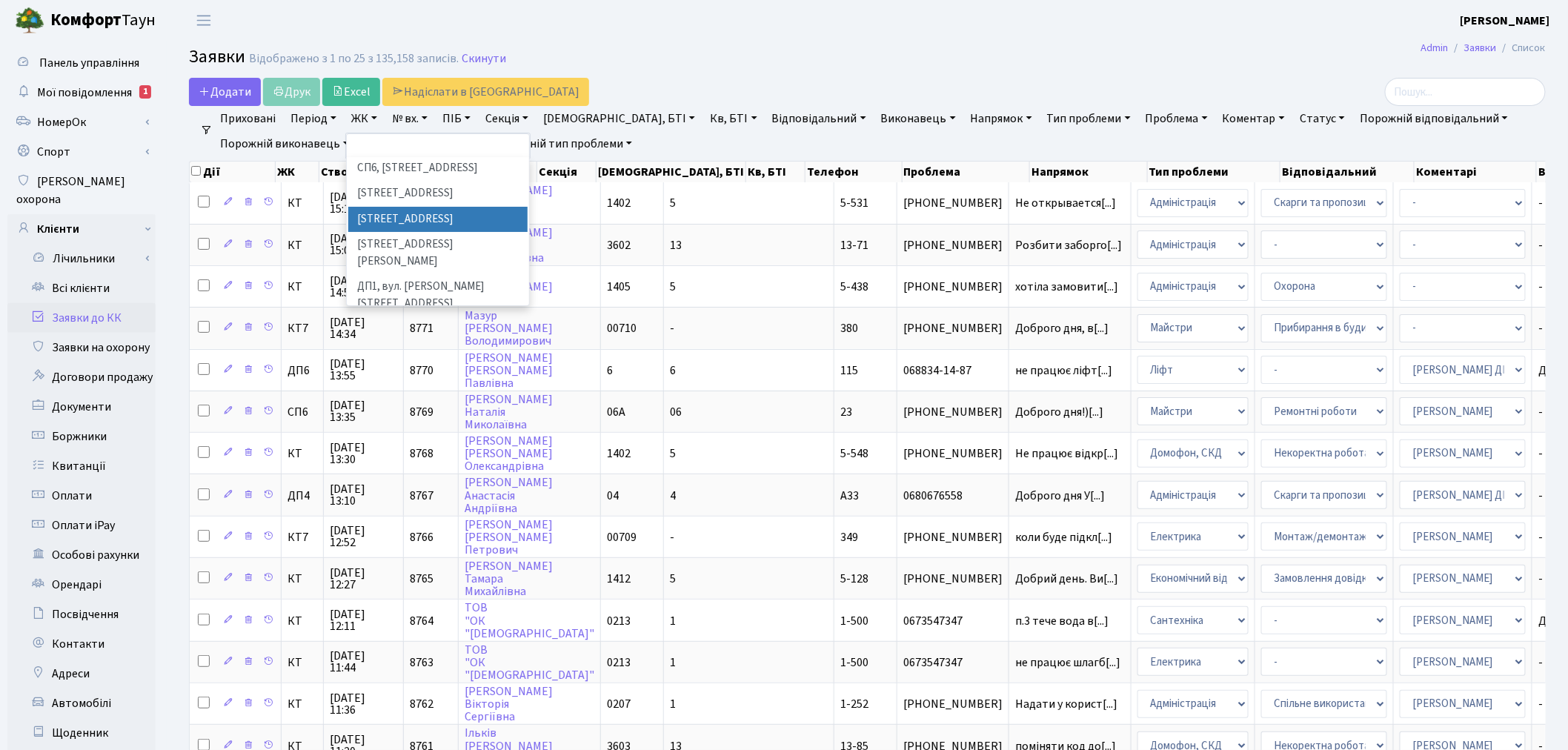
scroll to position [411, 0]
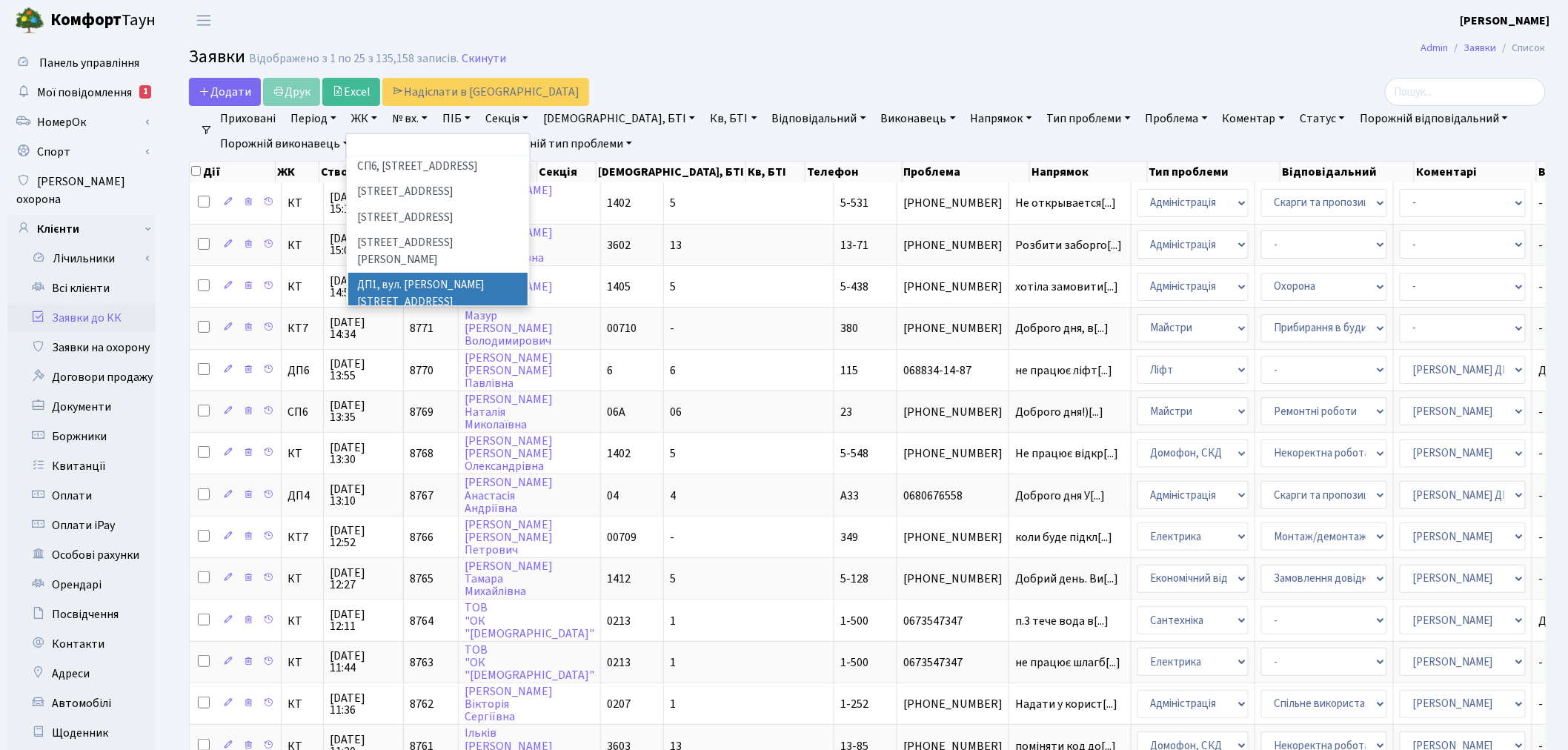
click at [412, 273] on li "ДП1, вул. [PERSON_NAME][STREET_ADDRESS]" at bounding box center [438, 293] width 179 height 42
select select "310"
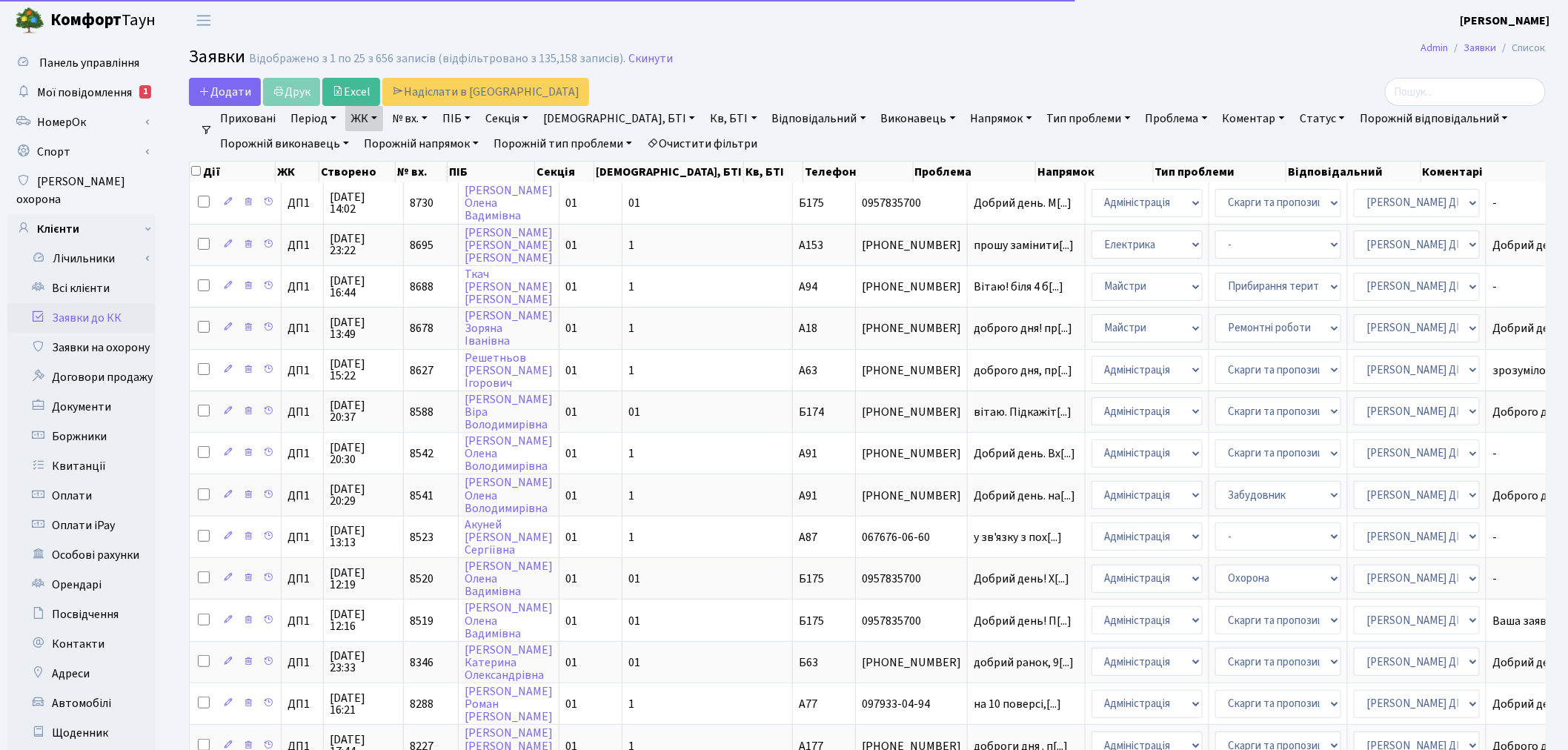
click at [372, 117] on link "ЖК" at bounding box center [364, 118] width 38 height 25
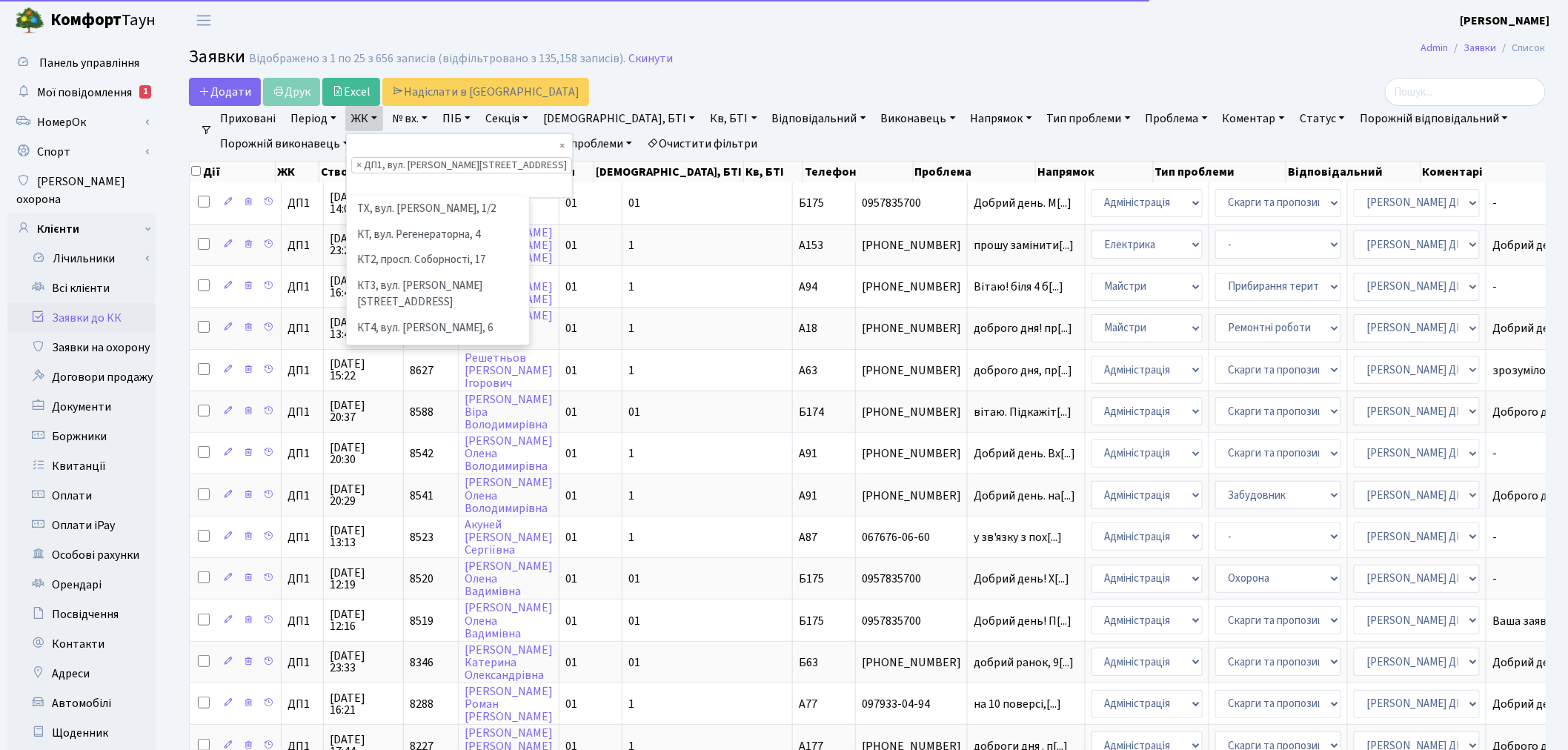
scroll to position [434, 0]
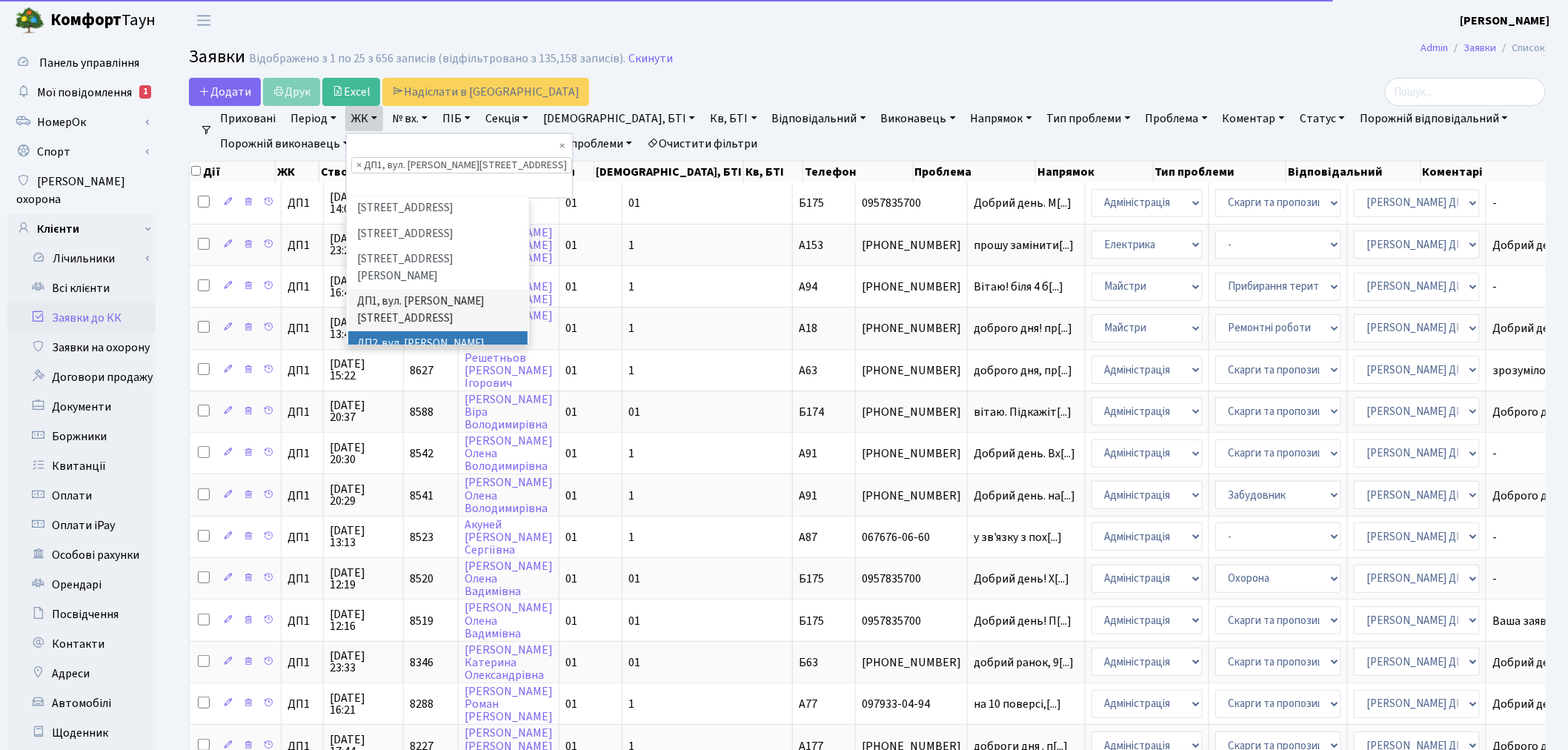
click at [410, 331] on li "ДП2, вул. [PERSON_NAME][STREET_ADDRESS]" at bounding box center [438, 352] width 179 height 42
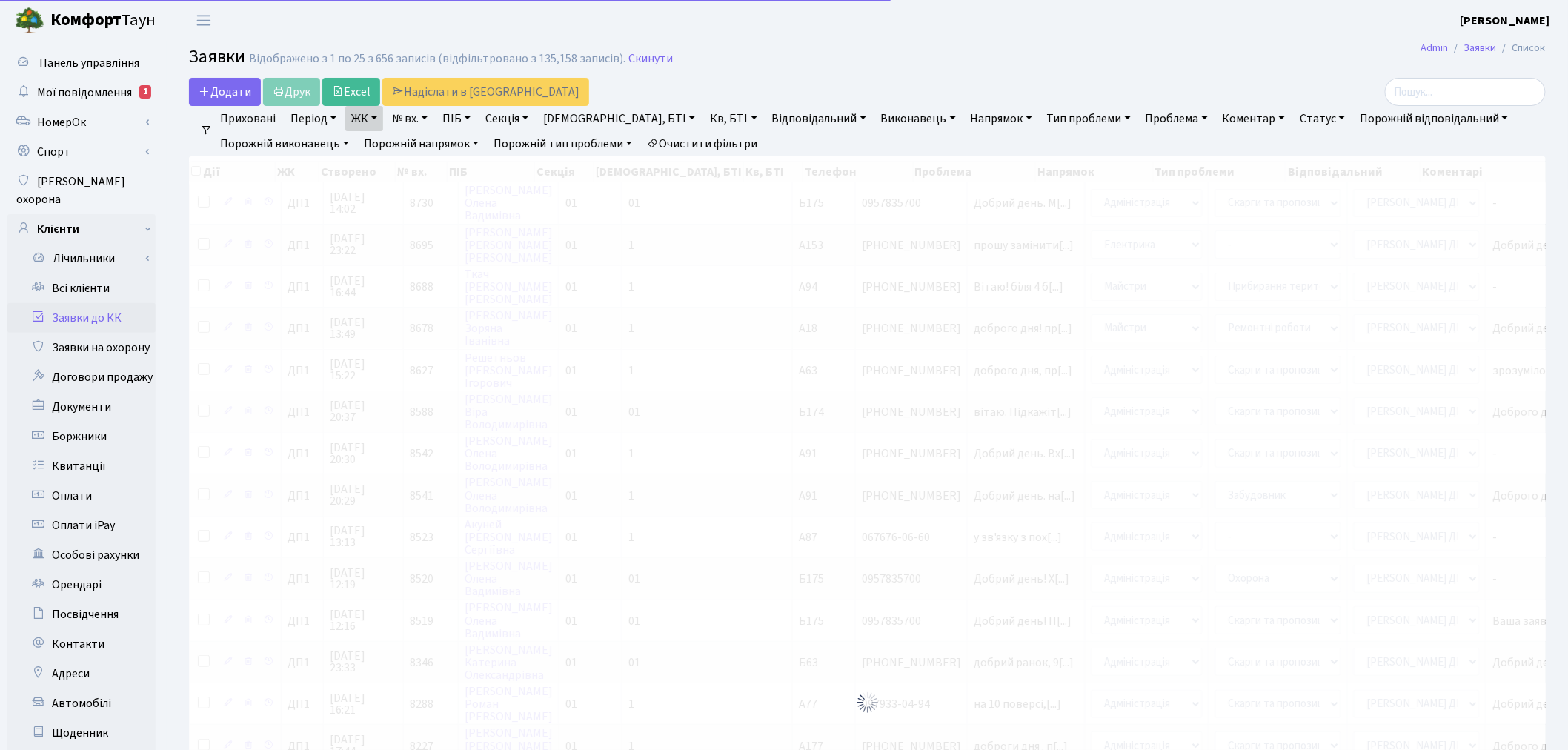
click at [364, 114] on link "ЖК" at bounding box center [364, 118] width 38 height 25
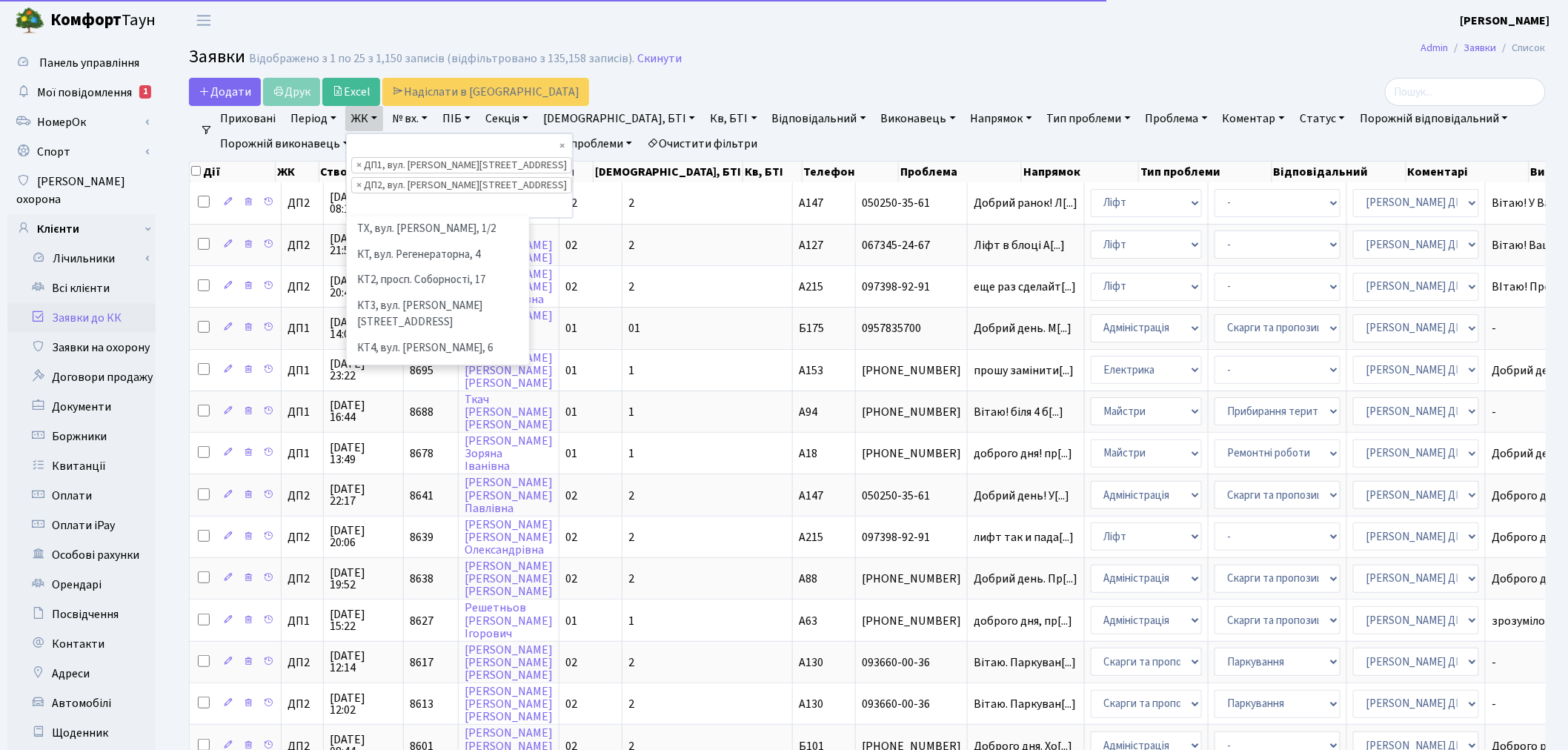
scroll to position [408, 0]
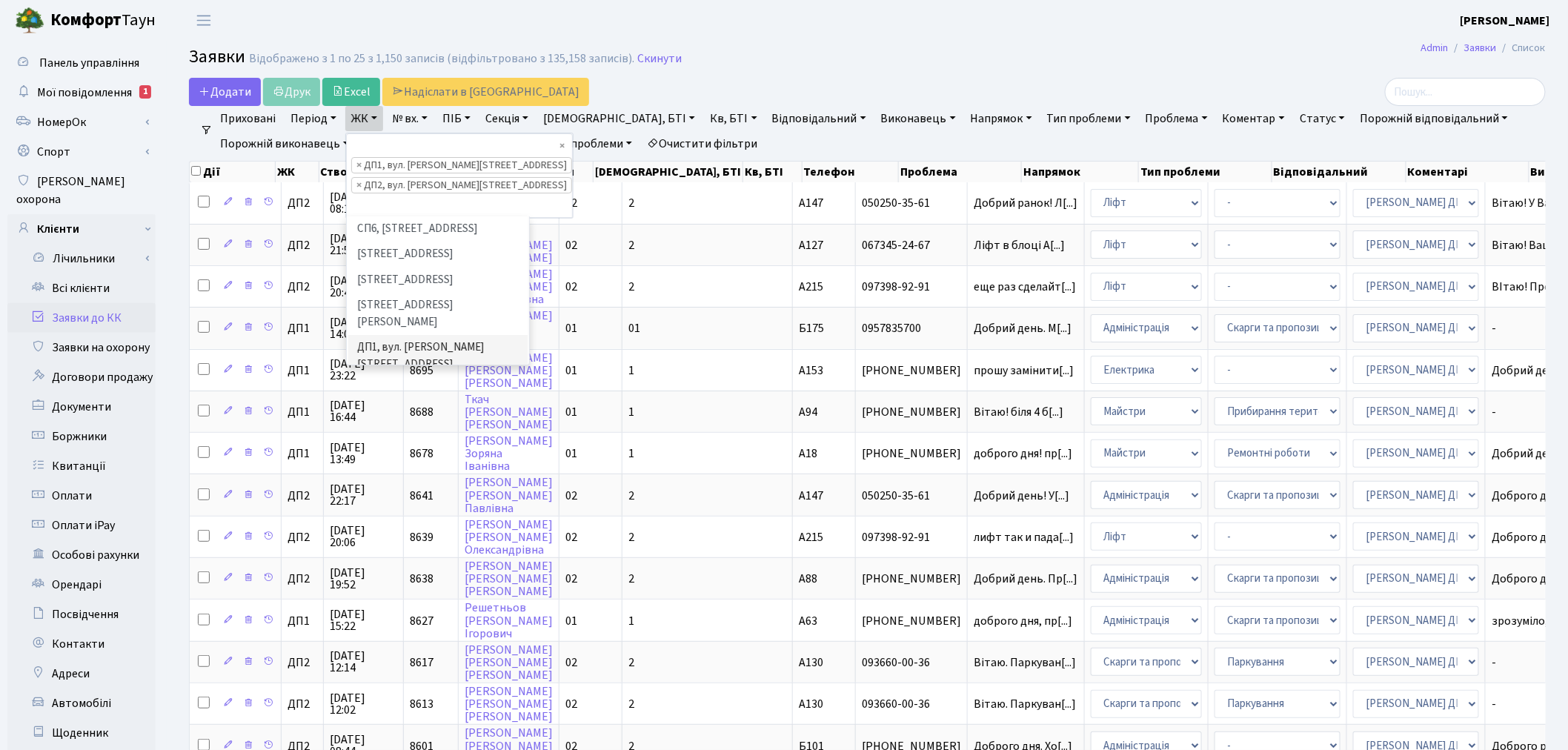
click at [398, 419] on li "ДП3, вул. [PERSON_NAME][STREET_ADDRESS]" at bounding box center [438, 440] width 179 height 42
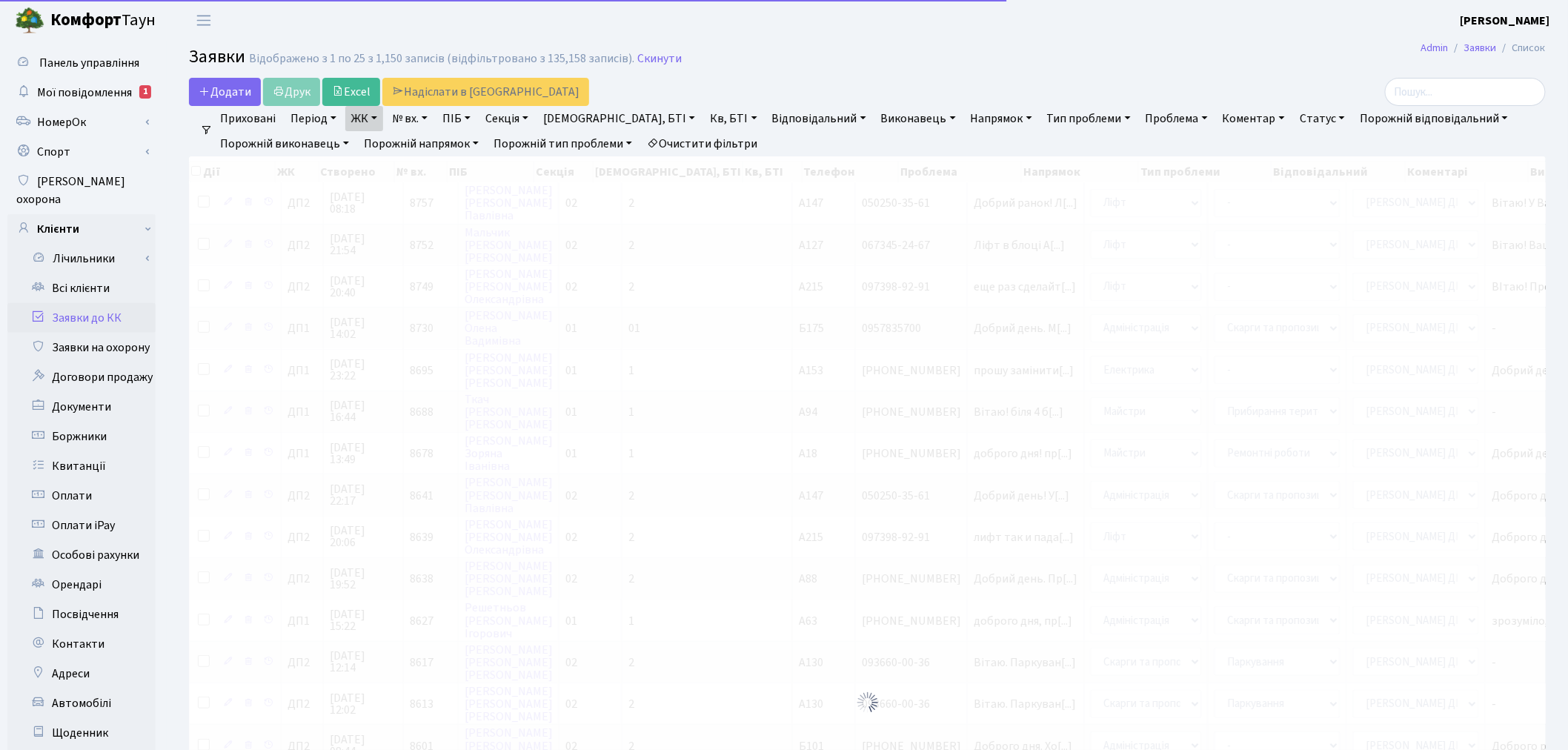
click at [368, 119] on link "ЖК" at bounding box center [364, 118] width 38 height 25
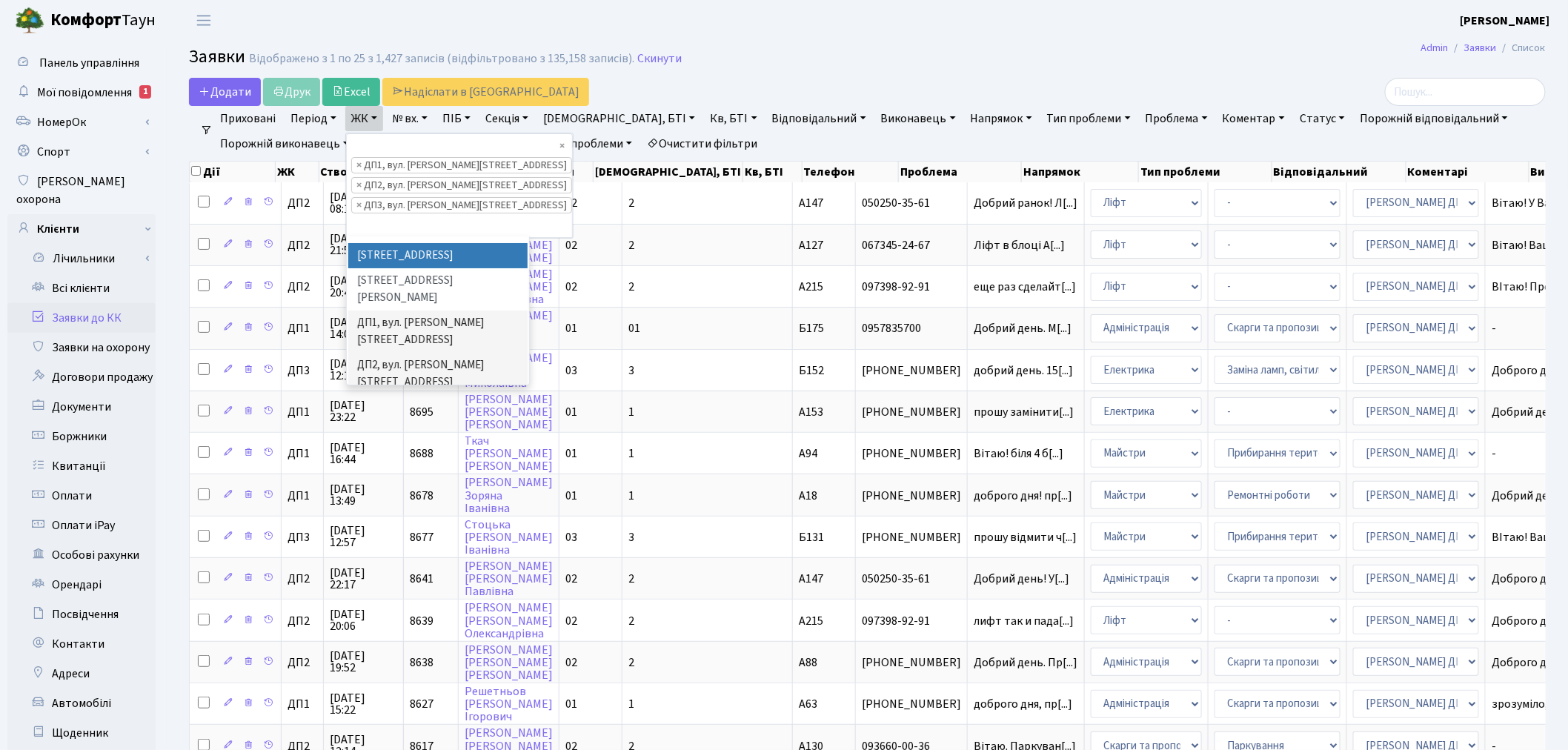
scroll to position [491, 0]
click at [415, 399] on li "ДП4, вул. [PERSON_NAME][STREET_ADDRESS]" at bounding box center [438, 420] width 179 height 42
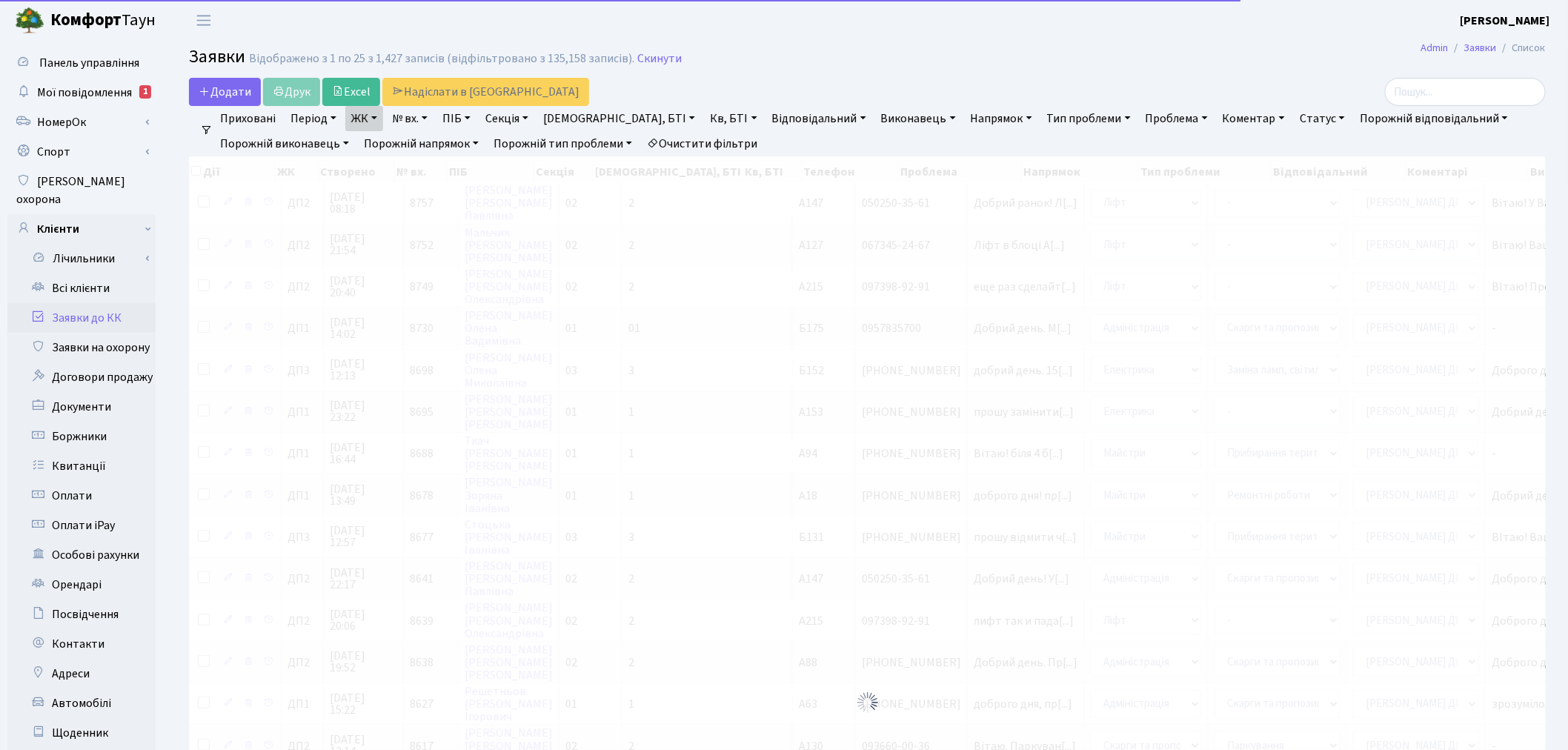
click at [365, 119] on link "ЖК" at bounding box center [364, 118] width 38 height 25
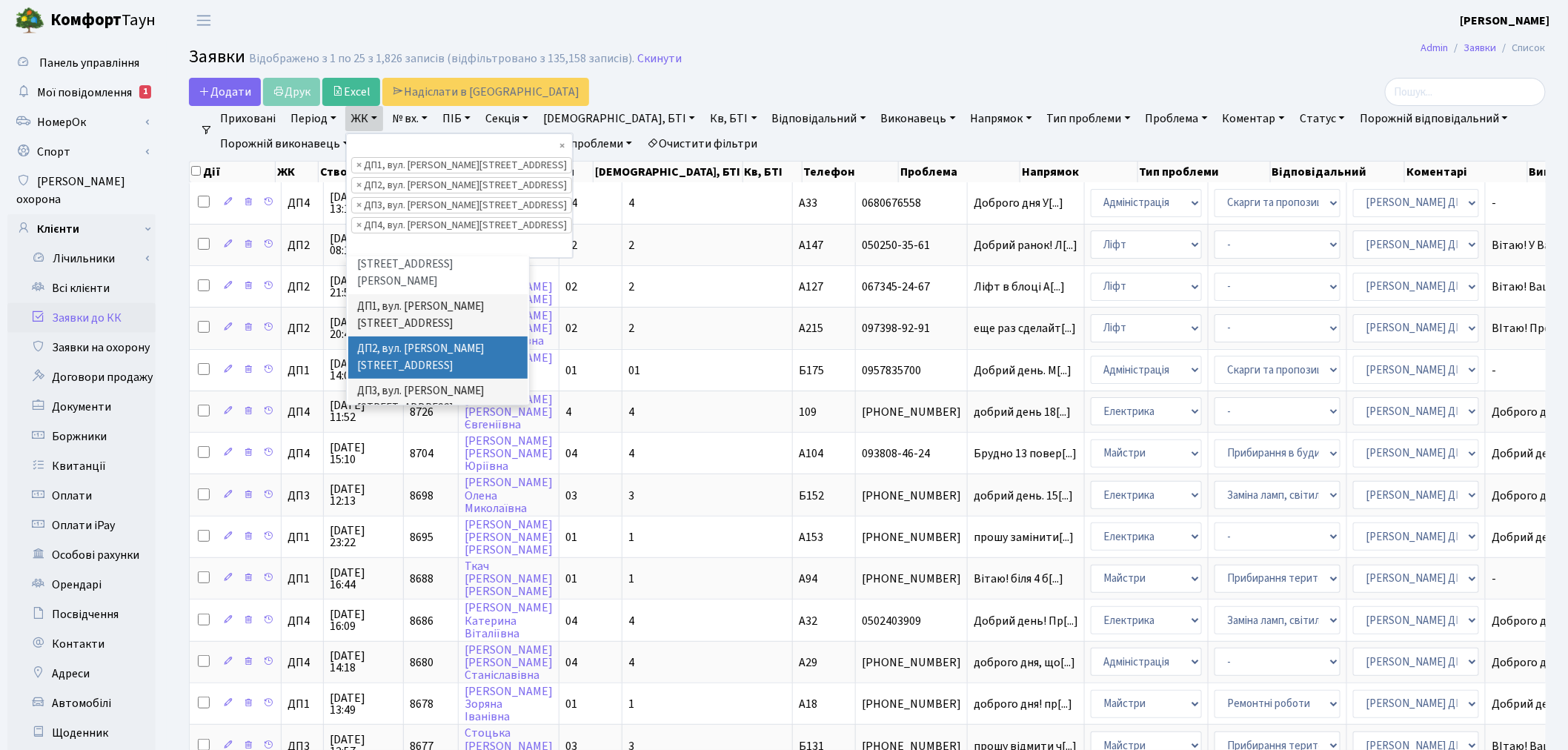
scroll to position [491, 0]
click at [420, 462] on li "ДП5, вул. [PERSON_NAME][STREET_ADDRESS]" at bounding box center [438, 483] width 179 height 42
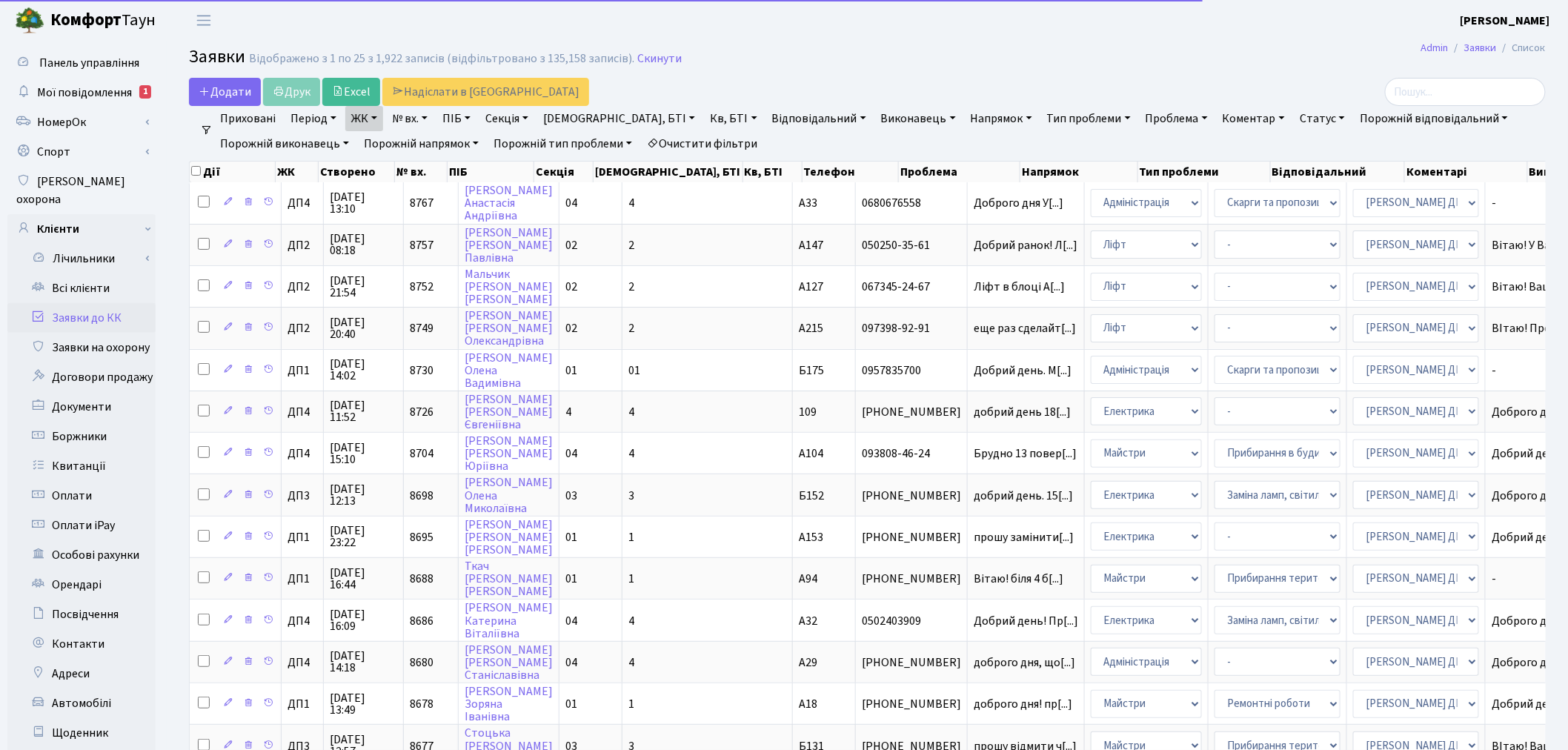
click at [373, 113] on link "ЖК" at bounding box center [364, 118] width 38 height 25
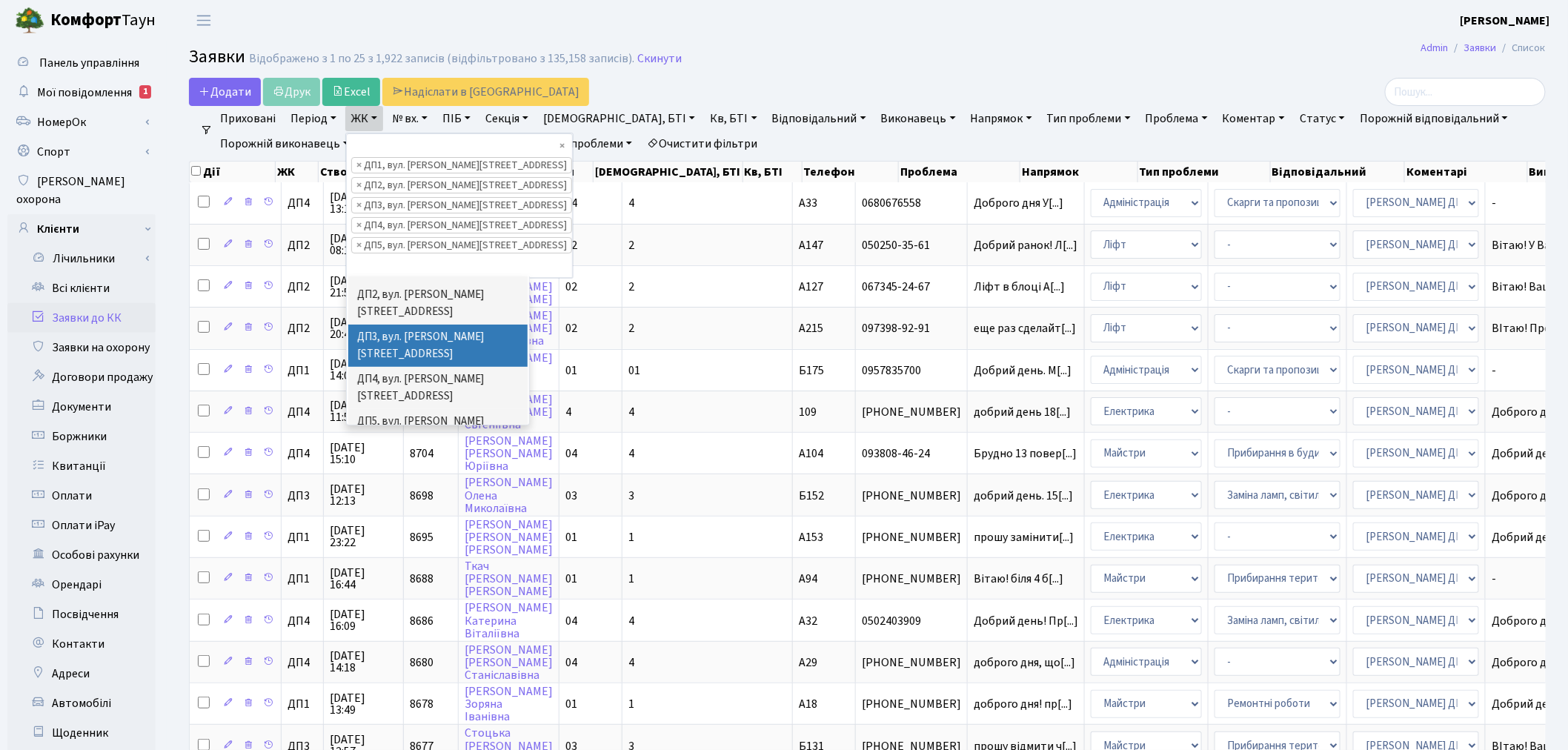
scroll to position [572, 0]
click at [409, 441] on li "ДП6, вул. [PERSON_NAME], 2" at bounding box center [438, 454] width 179 height 26
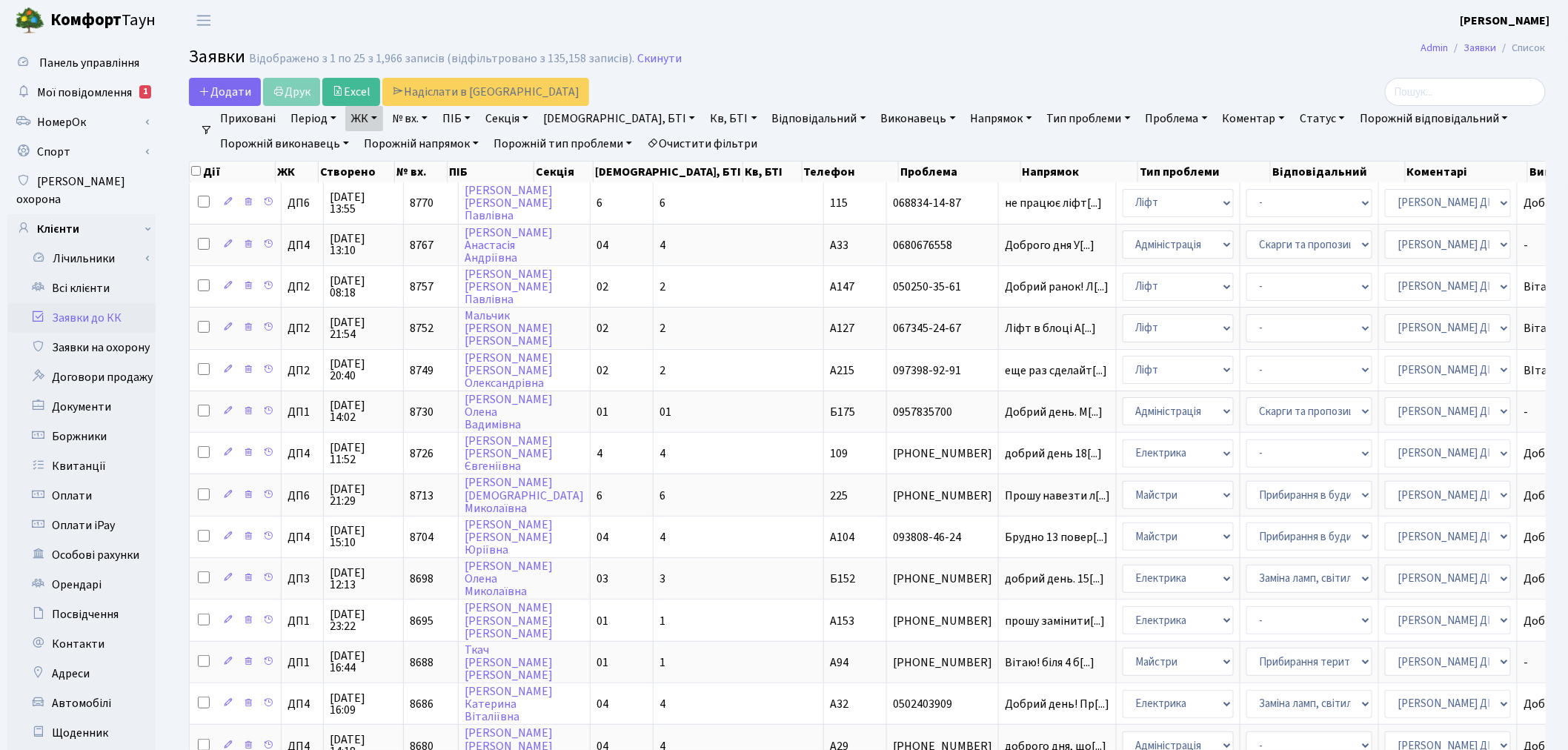
click at [66, 304] on link "Заявки до КК" at bounding box center [81, 318] width 148 height 30
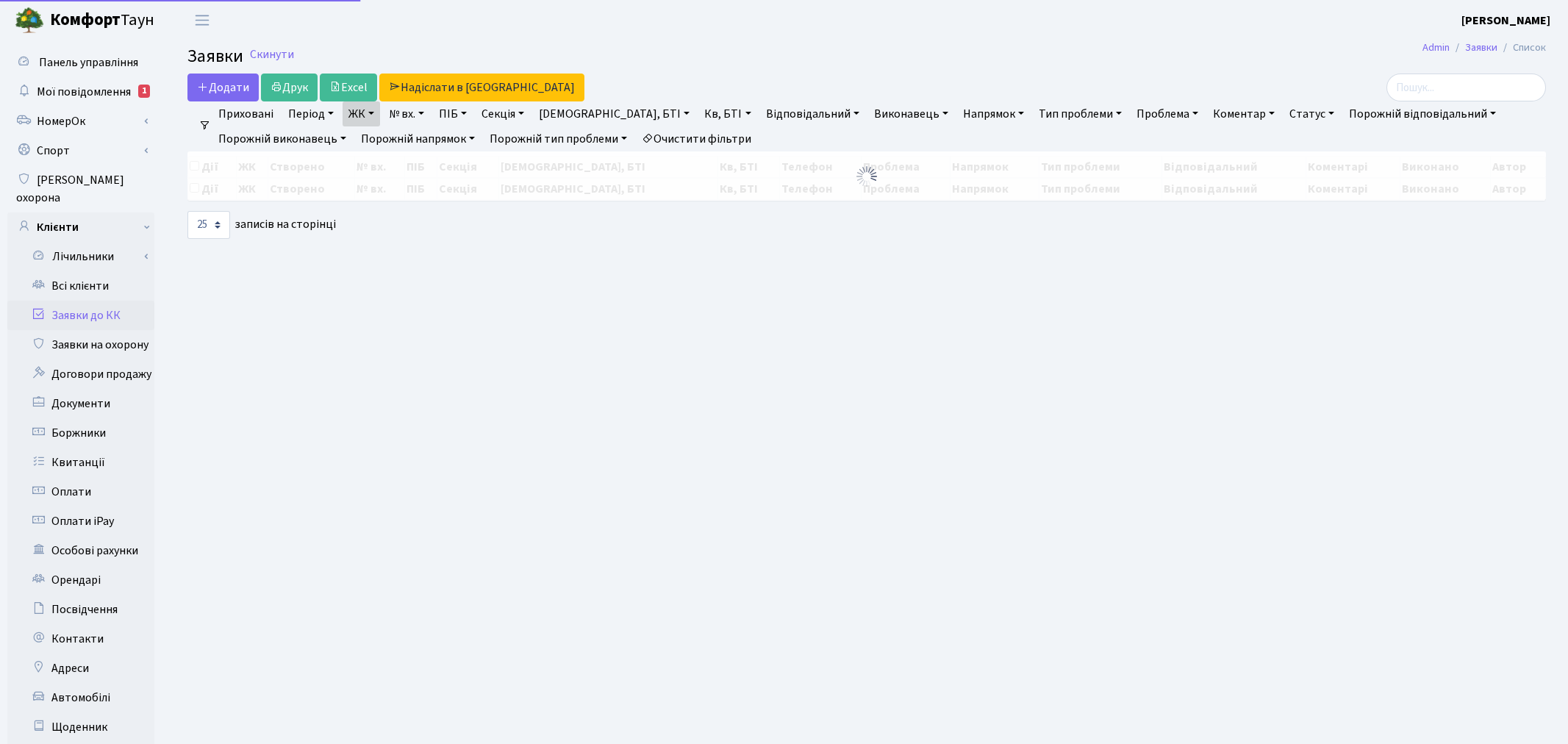
select select "25"
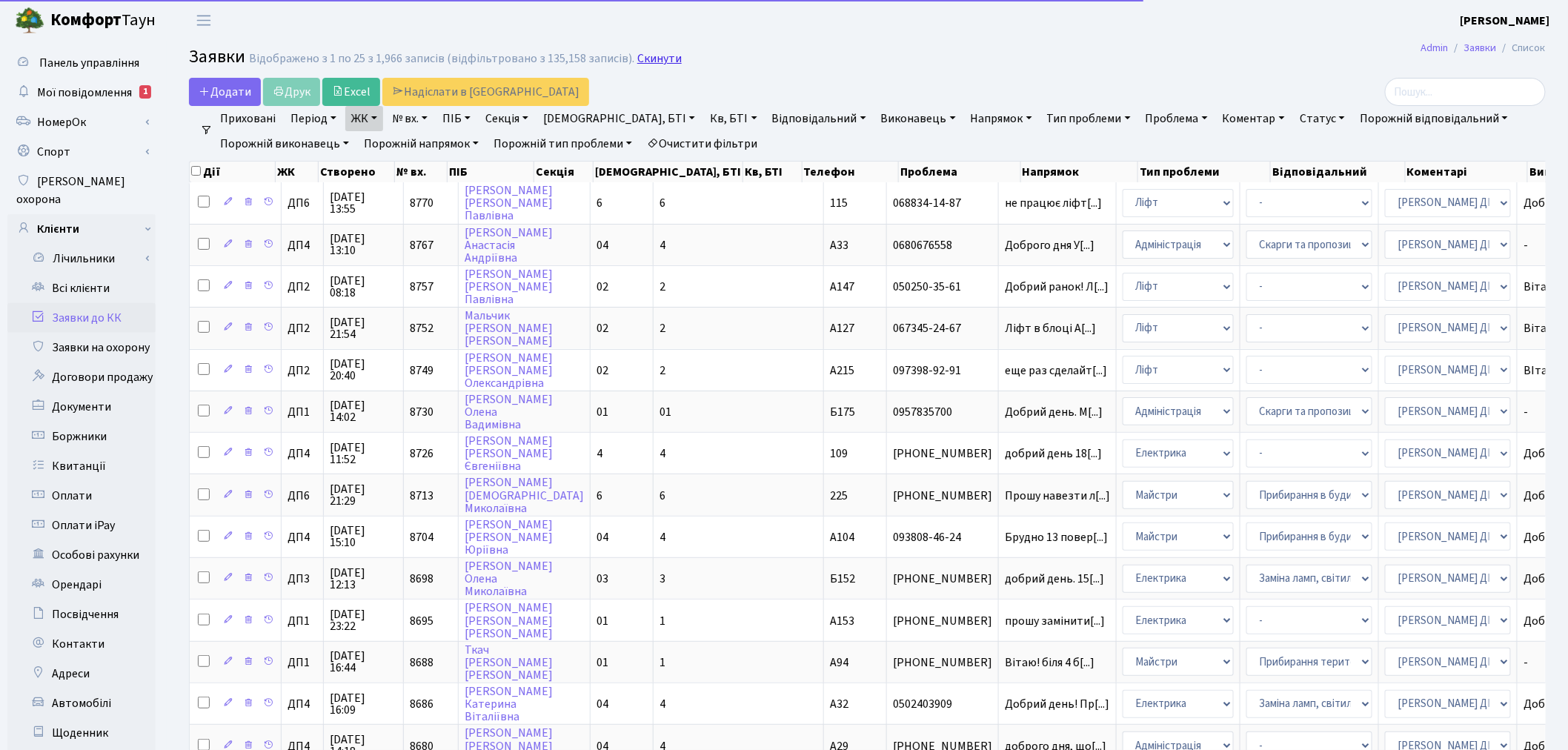
click at [637, 62] on link "Скинути" at bounding box center [659, 59] width 45 height 14
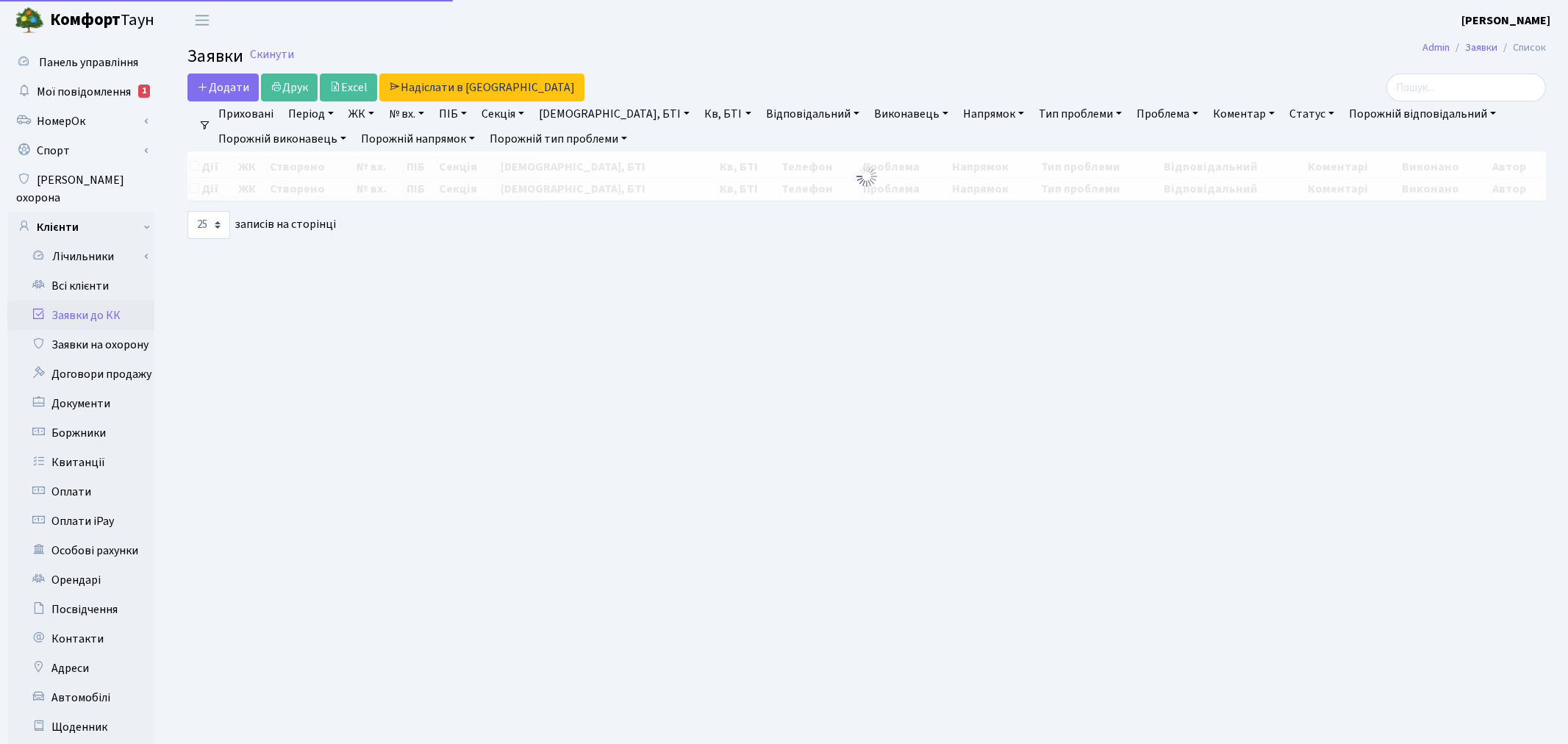
select select "25"
